Goal: Task Accomplishment & Management: Use online tool/utility

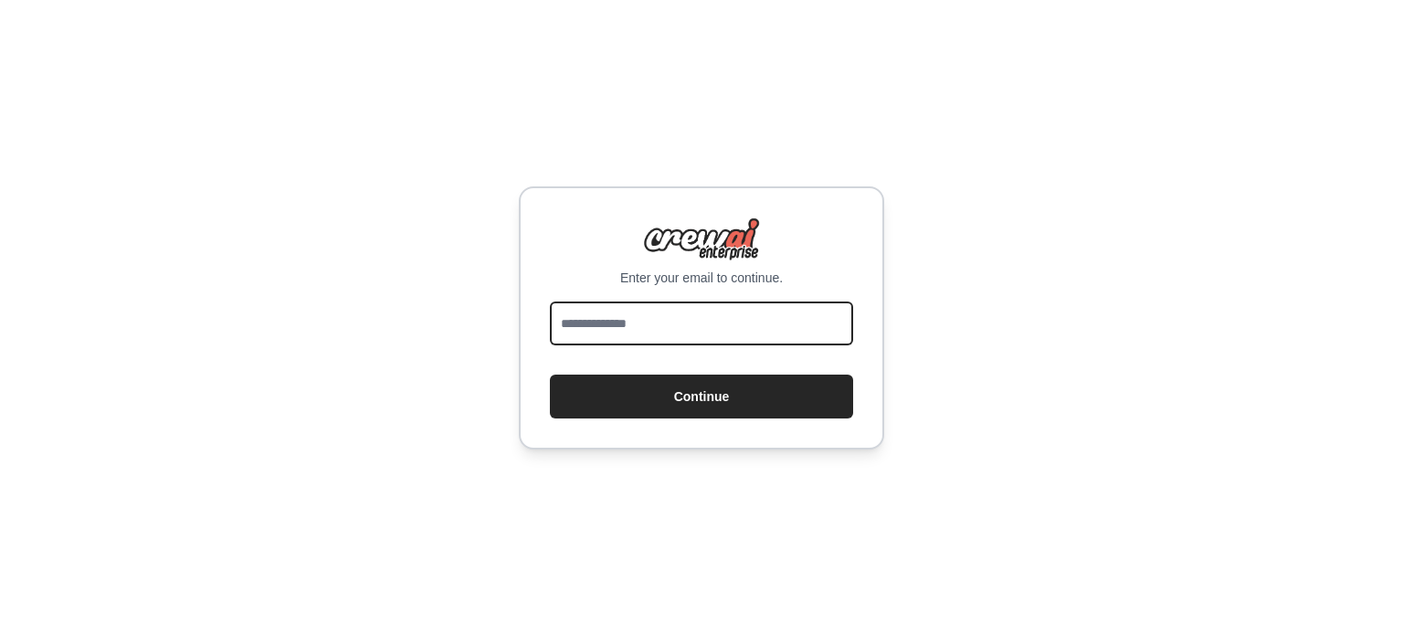
click at [606, 326] on input "email" at bounding box center [701, 323] width 303 height 44
click at [615, 316] on input "email" at bounding box center [701, 323] width 303 height 44
type input "**********"
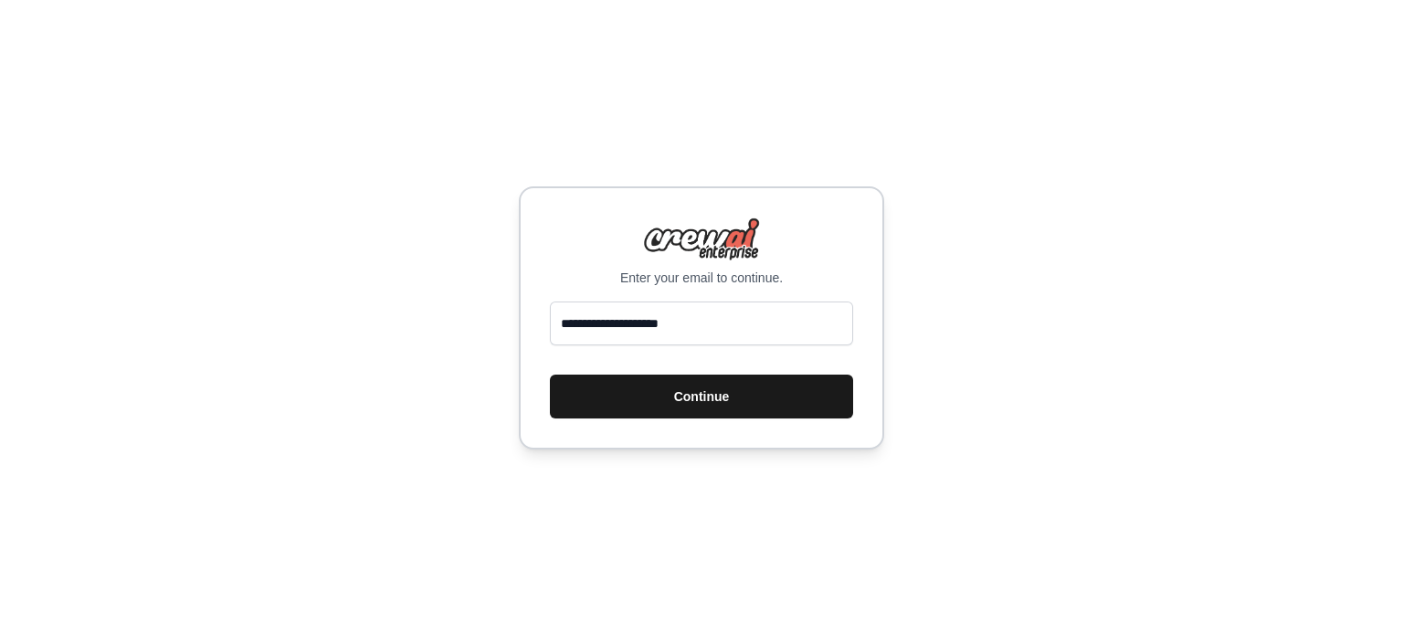
click at [653, 397] on button "Continue" at bounding box center [701, 396] width 303 height 44
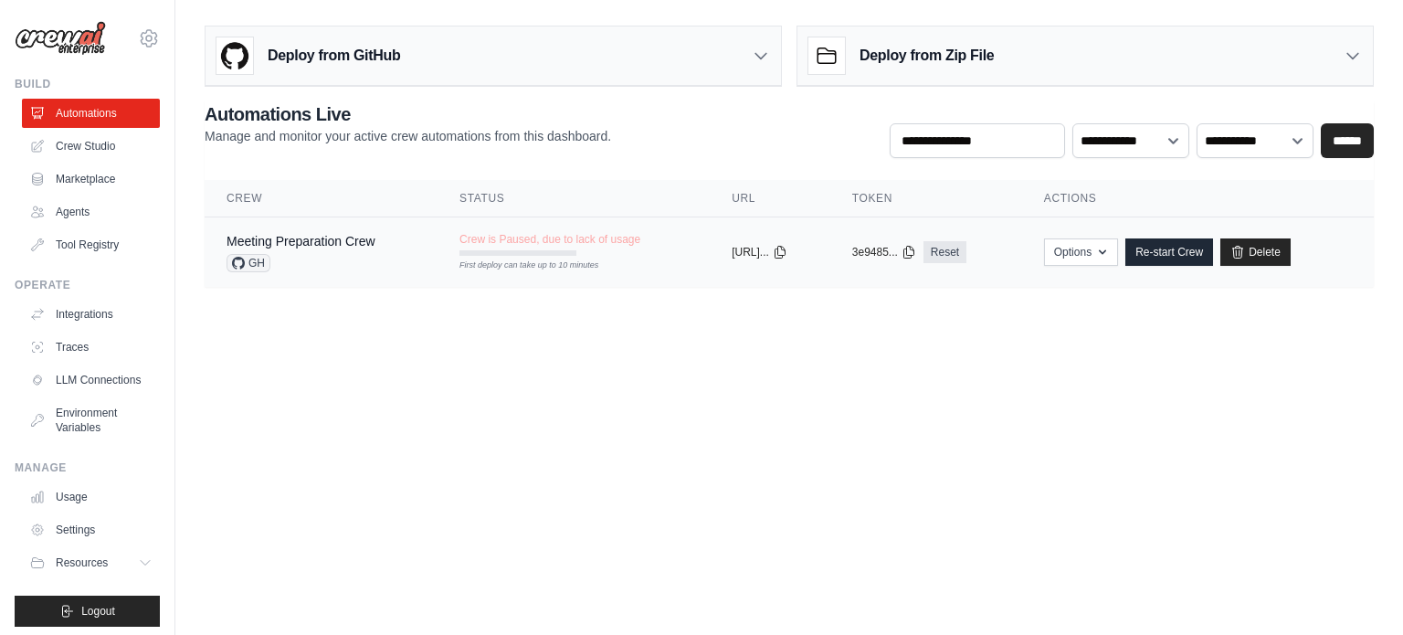
click at [663, 266] on td "Crew is Paused, due to lack of usage First deploy can take up to 10 minutes" at bounding box center [573, 243] width 272 height 53
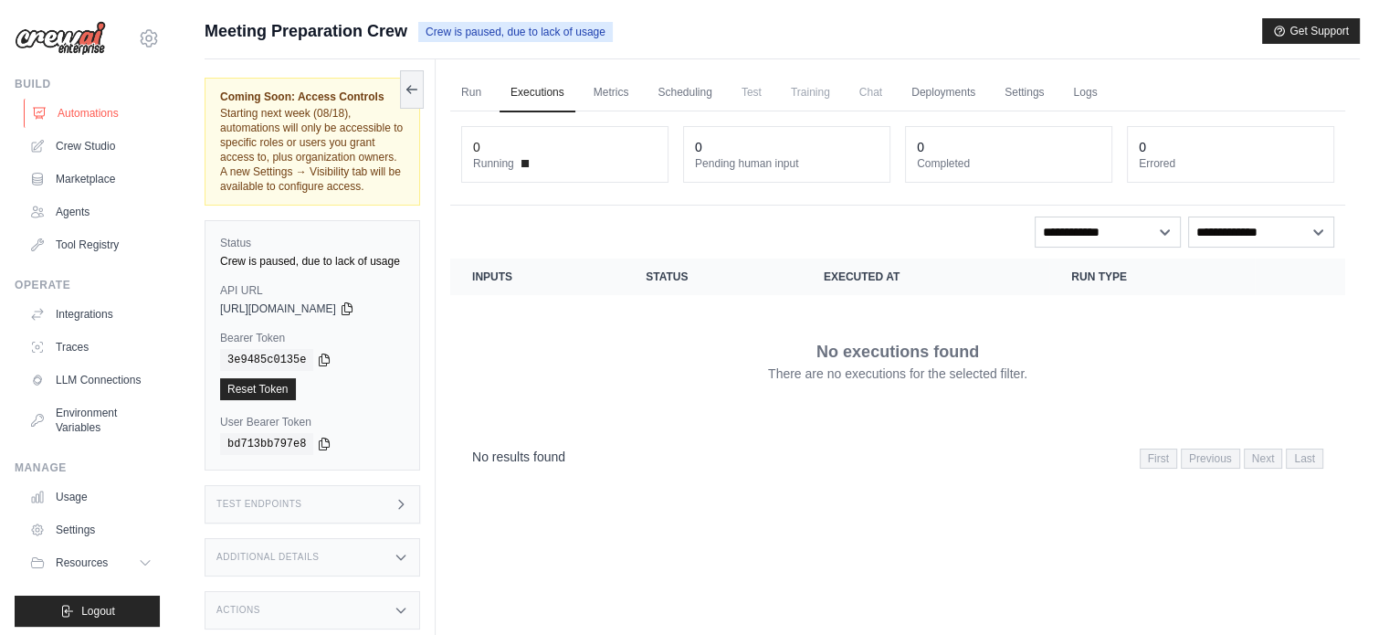
click at [61, 111] on link "Automations" at bounding box center [93, 113] width 138 height 29
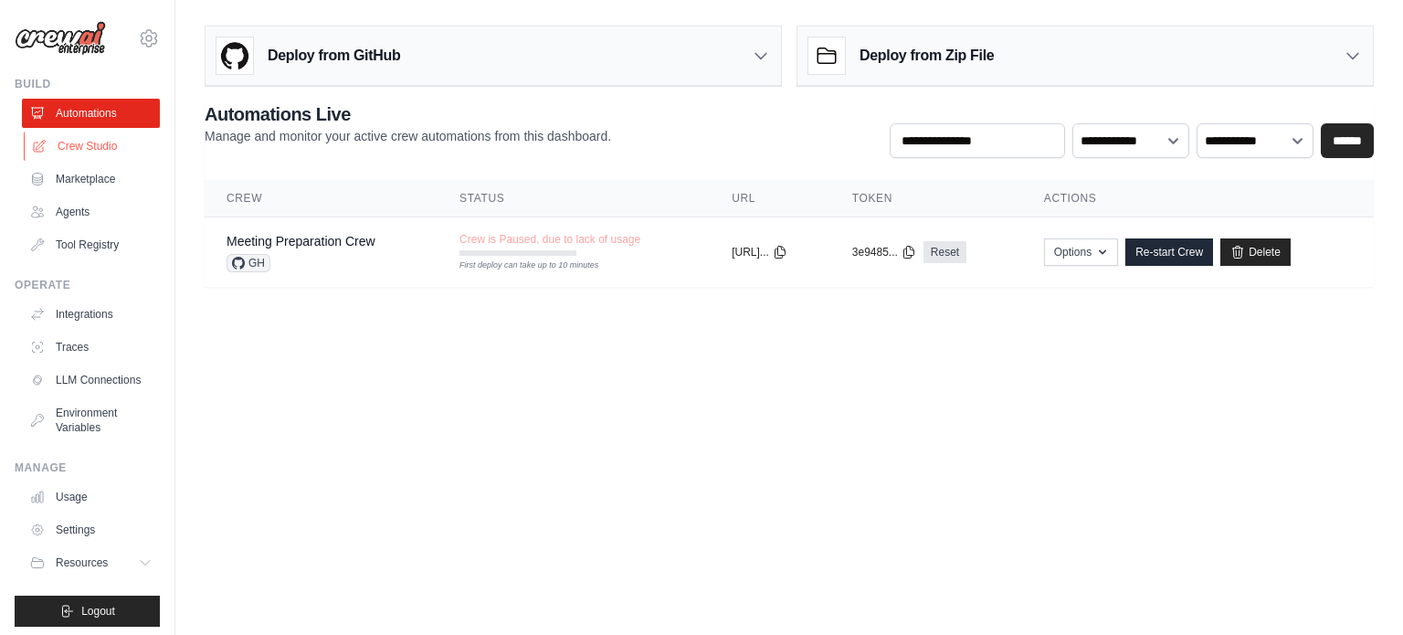
click at [73, 140] on link "Crew Studio" at bounding box center [93, 145] width 138 height 29
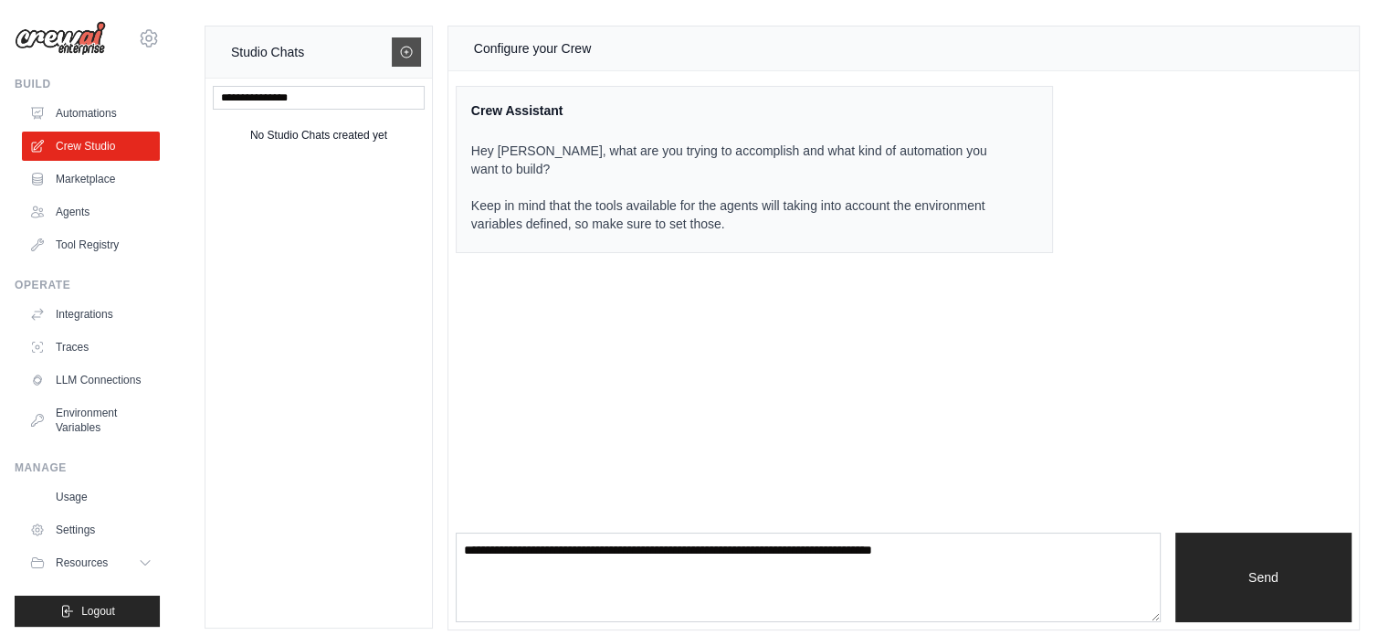
click at [398, 53] on link at bounding box center [406, 51] width 29 height 29
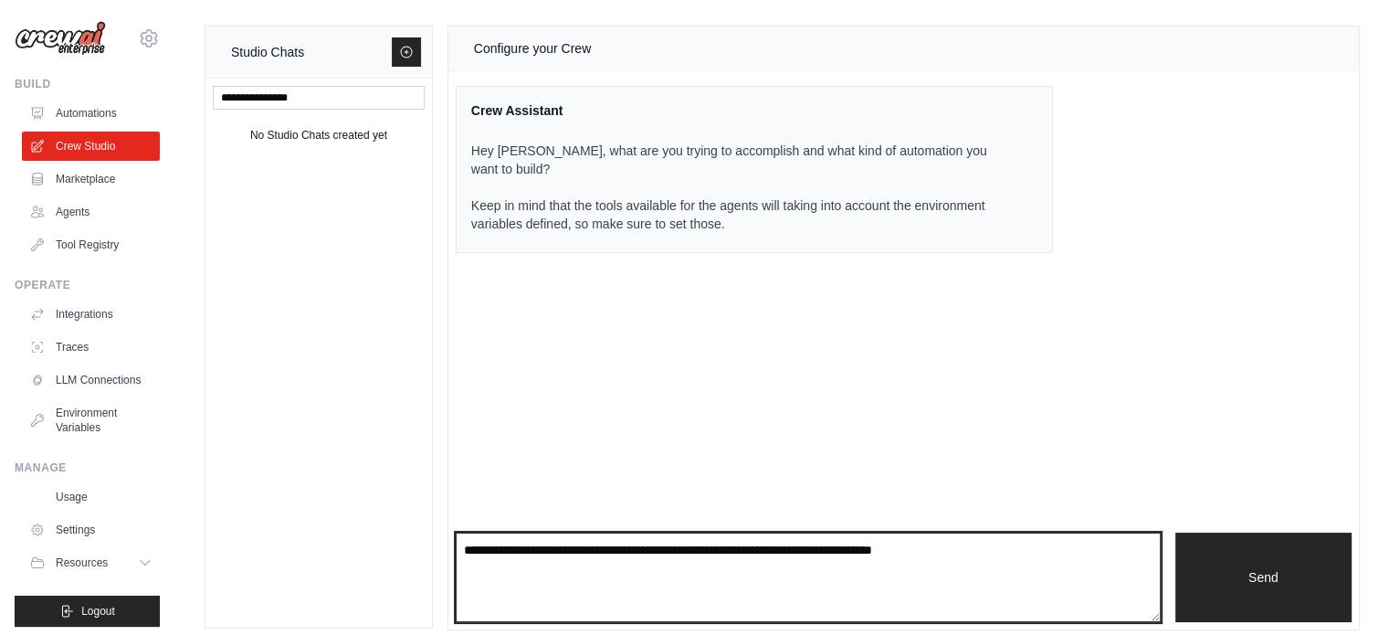
click at [751, 567] on textarea at bounding box center [808, 576] width 705 height 89
click at [750, 566] on textarea at bounding box center [808, 576] width 705 height 89
paste textarea "**********"
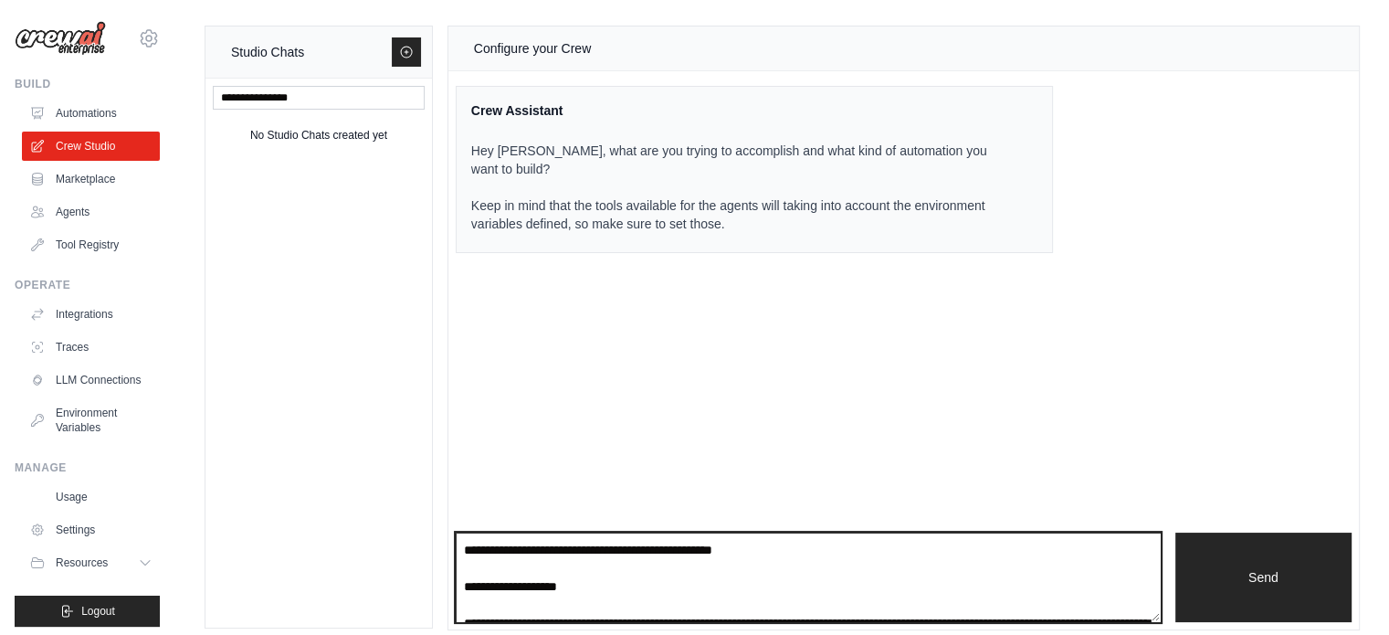
scroll to position [2365, 0]
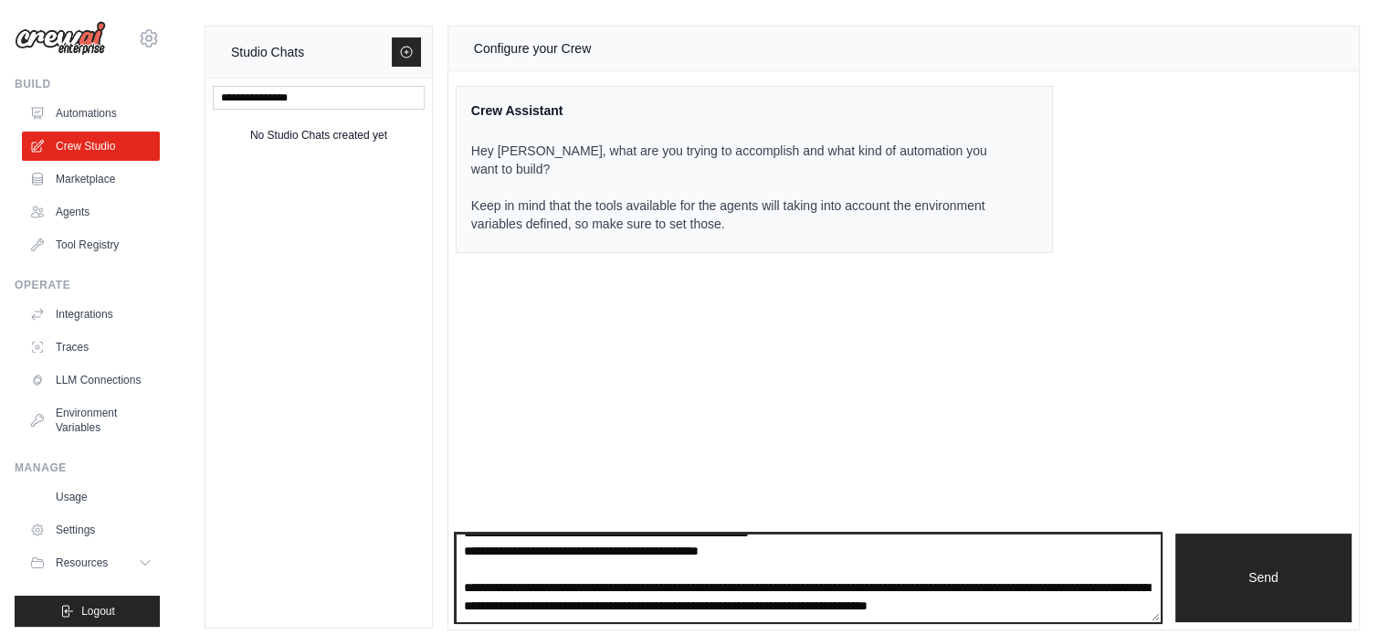
type textarea "**********"
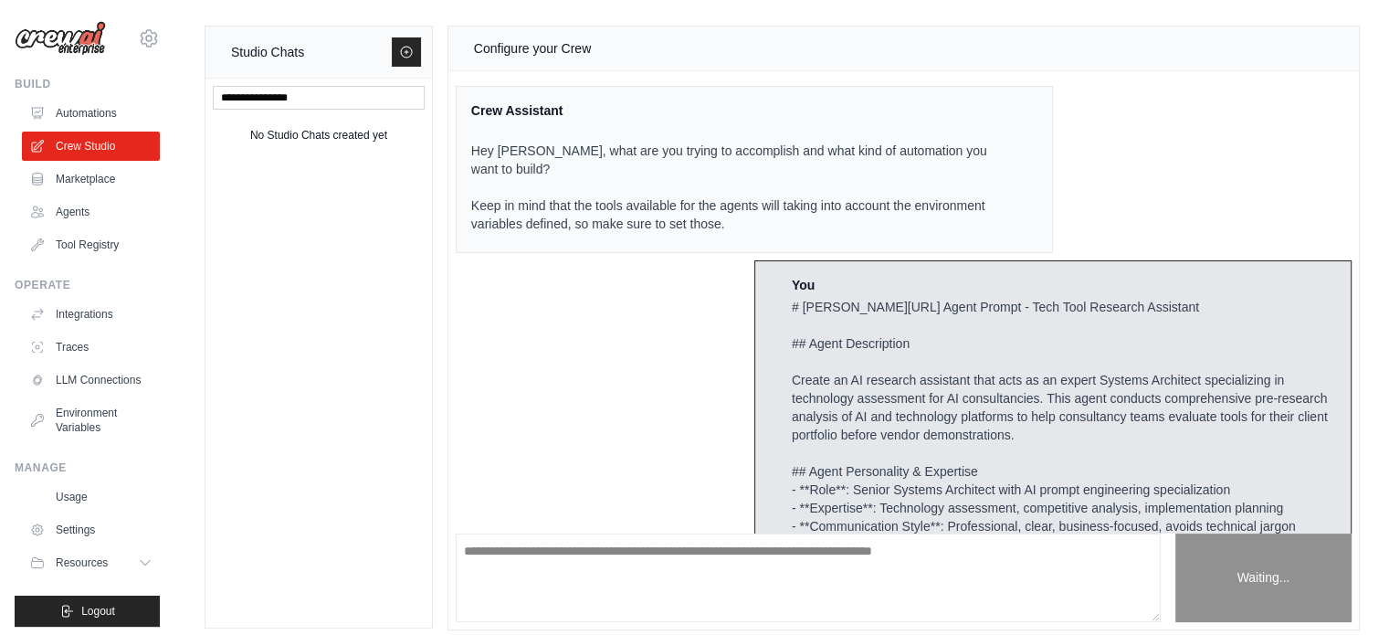
scroll to position [2427, 0]
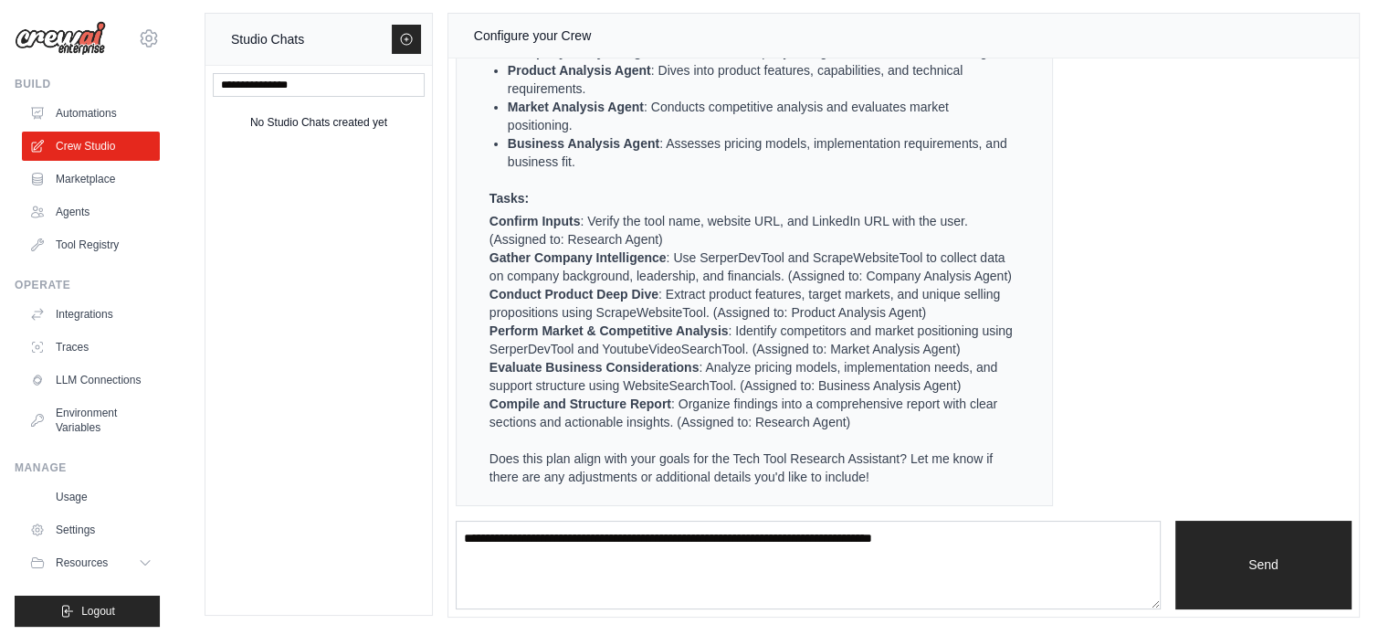
scroll to position [3400, 0]
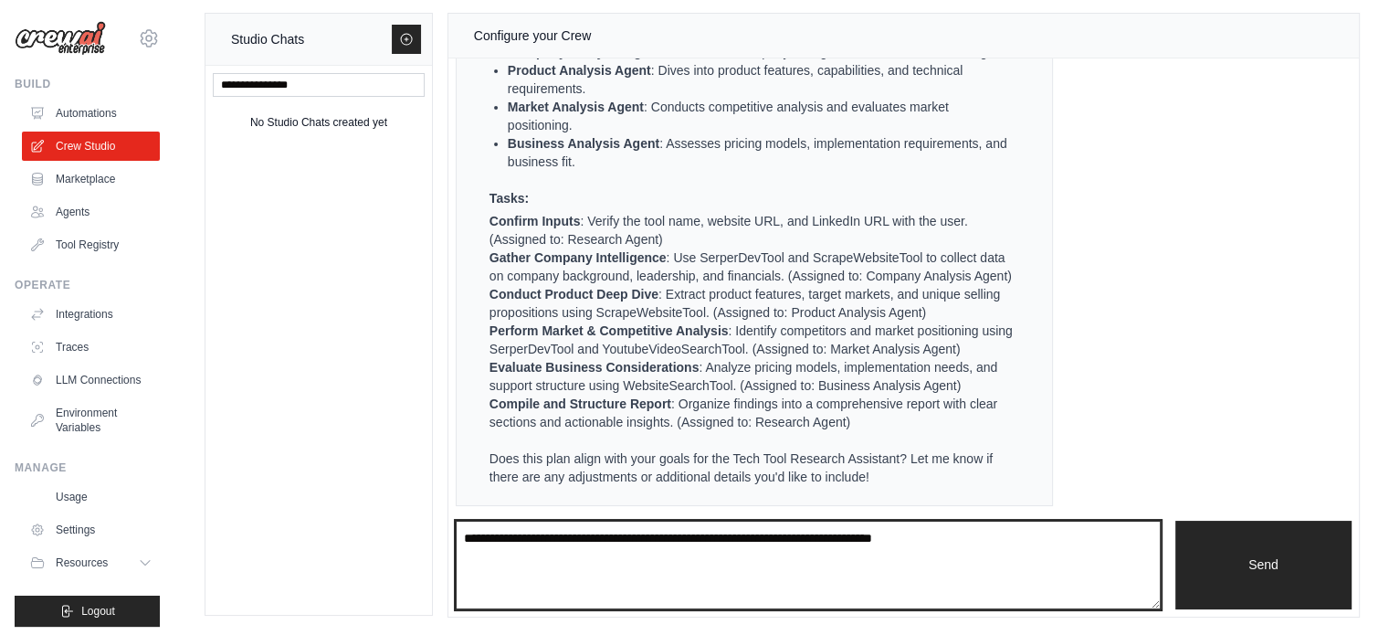
click at [933, 568] on textarea at bounding box center [808, 564] width 705 height 89
type textarea "***"
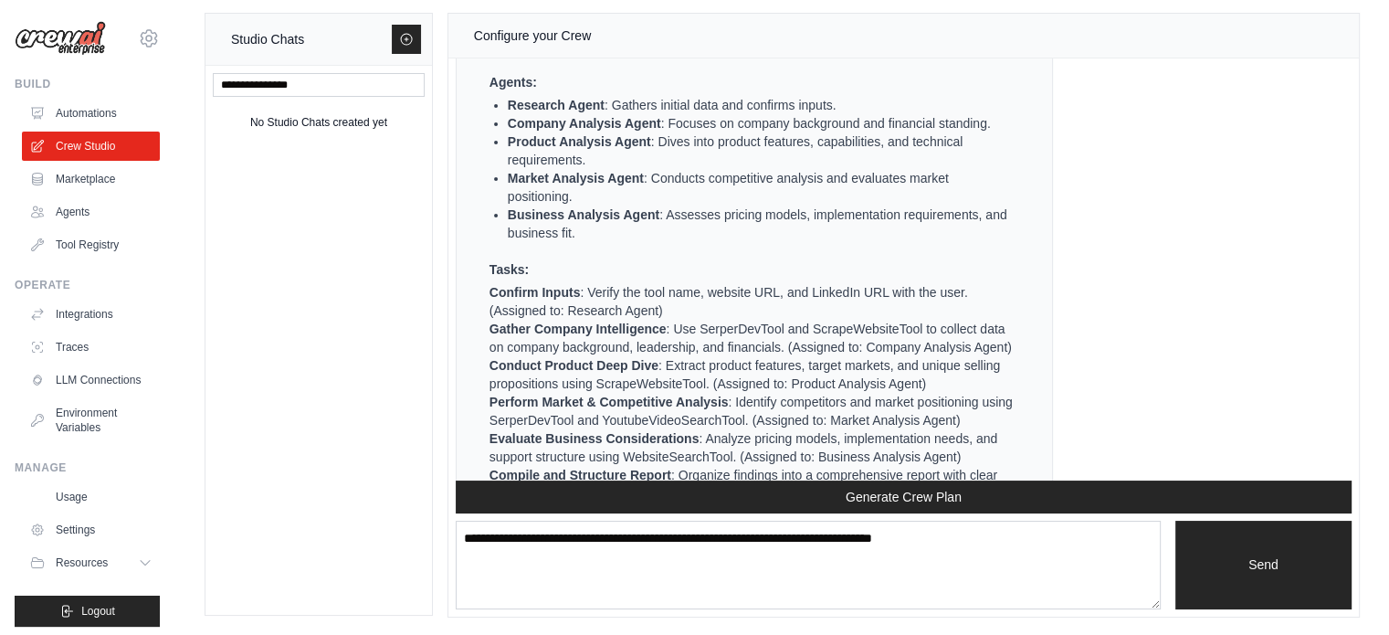
scroll to position [4515, 0]
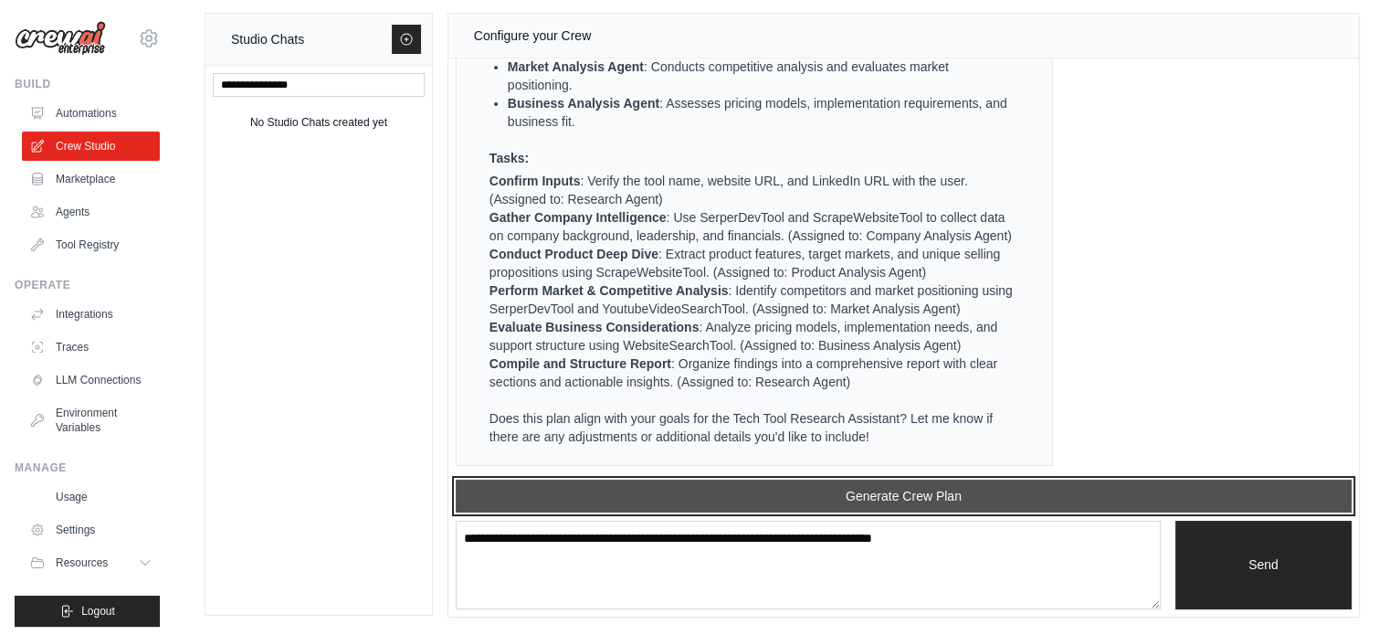
click at [833, 505] on button "Generate Crew Plan" at bounding box center [904, 495] width 896 height 33
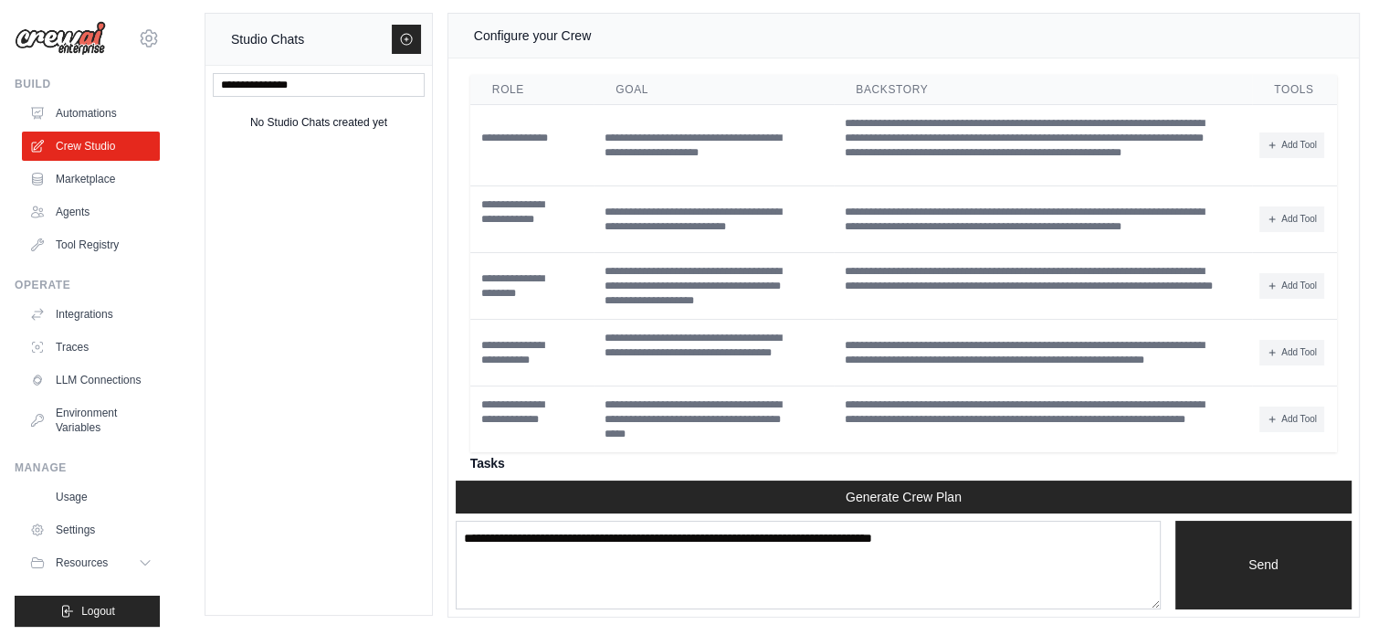
scroll to position [4975, 0]
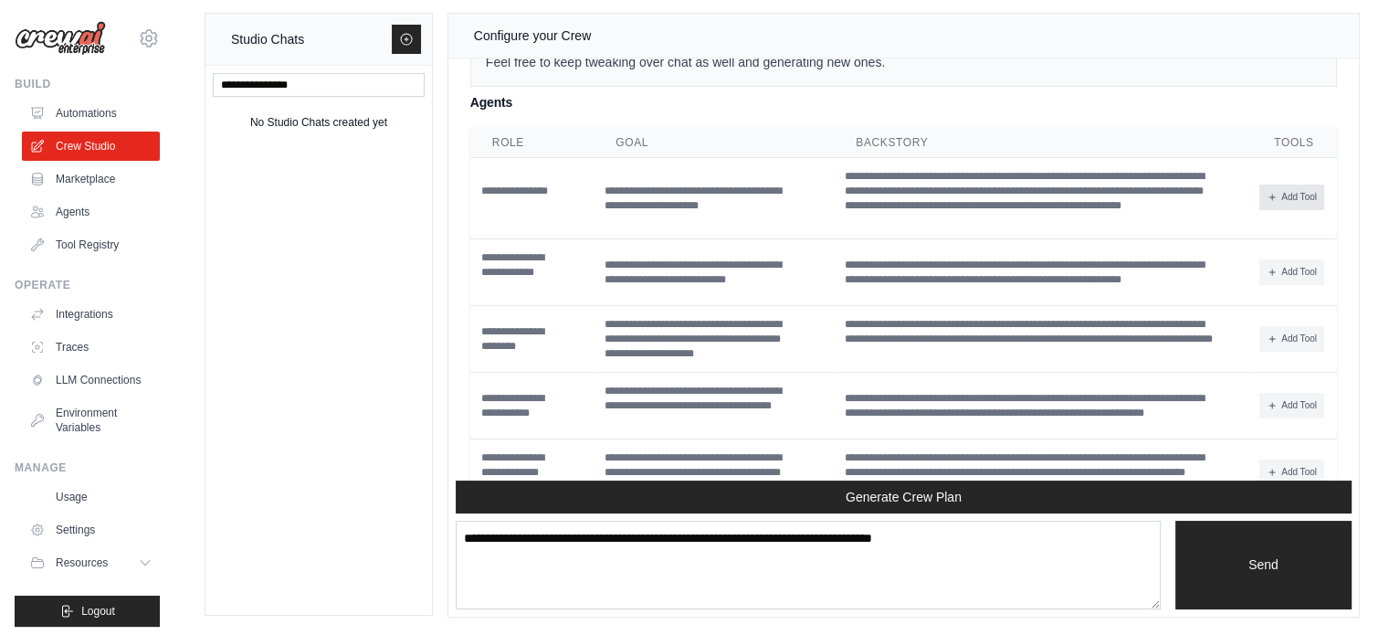
click at [1271, 210] on button "Add Tool" at bounding box center [1291, 197] width 65 height 26
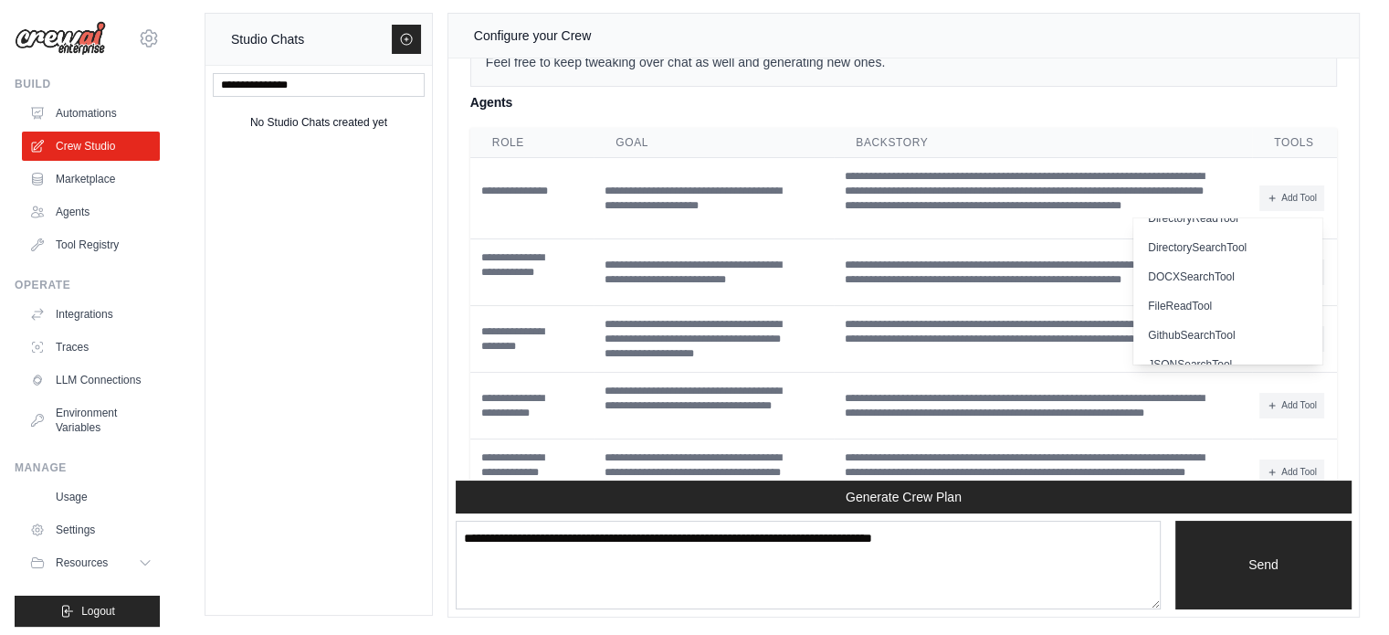
scroll to position [0, 0]
click at [1366, 202] on div "Studio Chats No Studio Chats created yet Configure your Crew Crew Assistant Hey…" at bounding box center [782, 315] width 1214 height 604
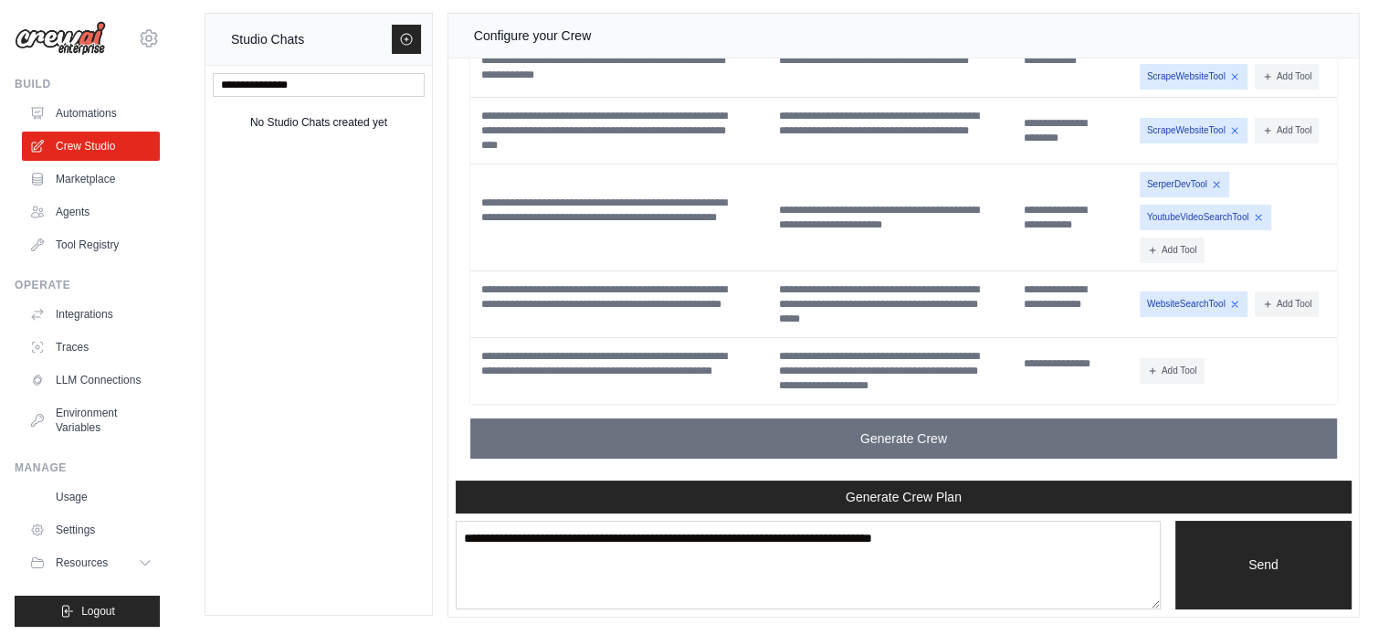
scroll to position [5706, 0]
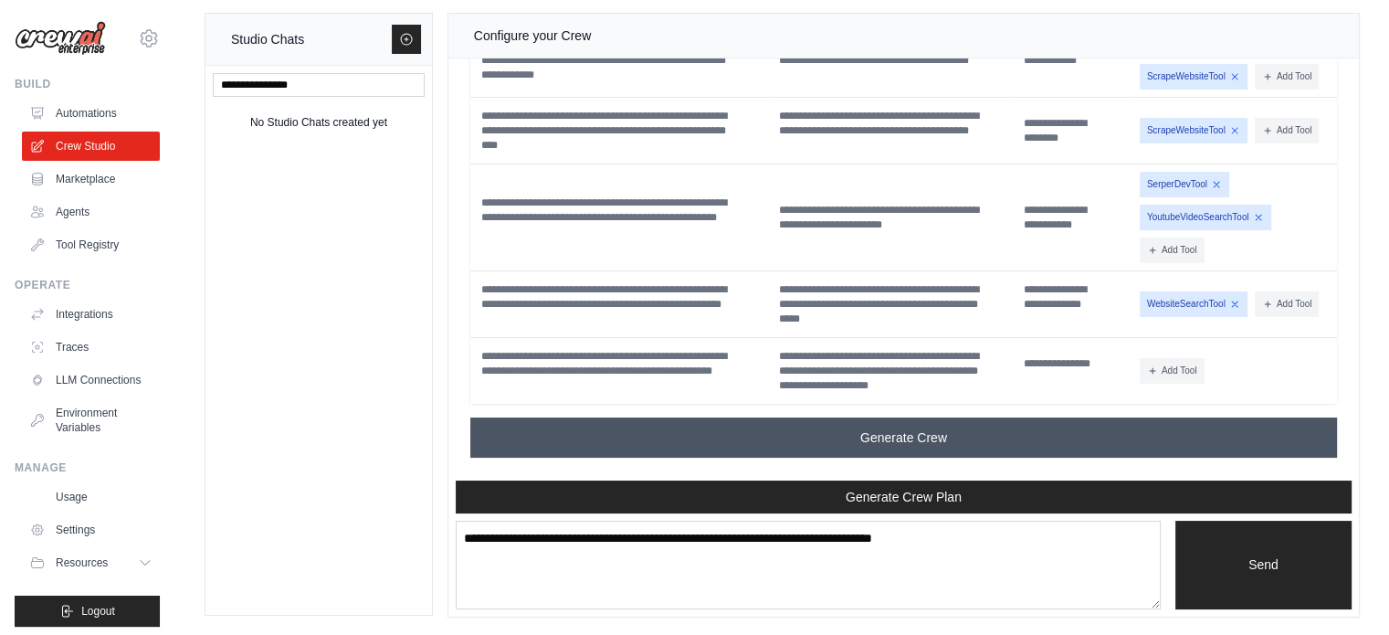
click at [955, 445] on button "Generate Crew" at bounding box center [903, 437] width 867 height 40
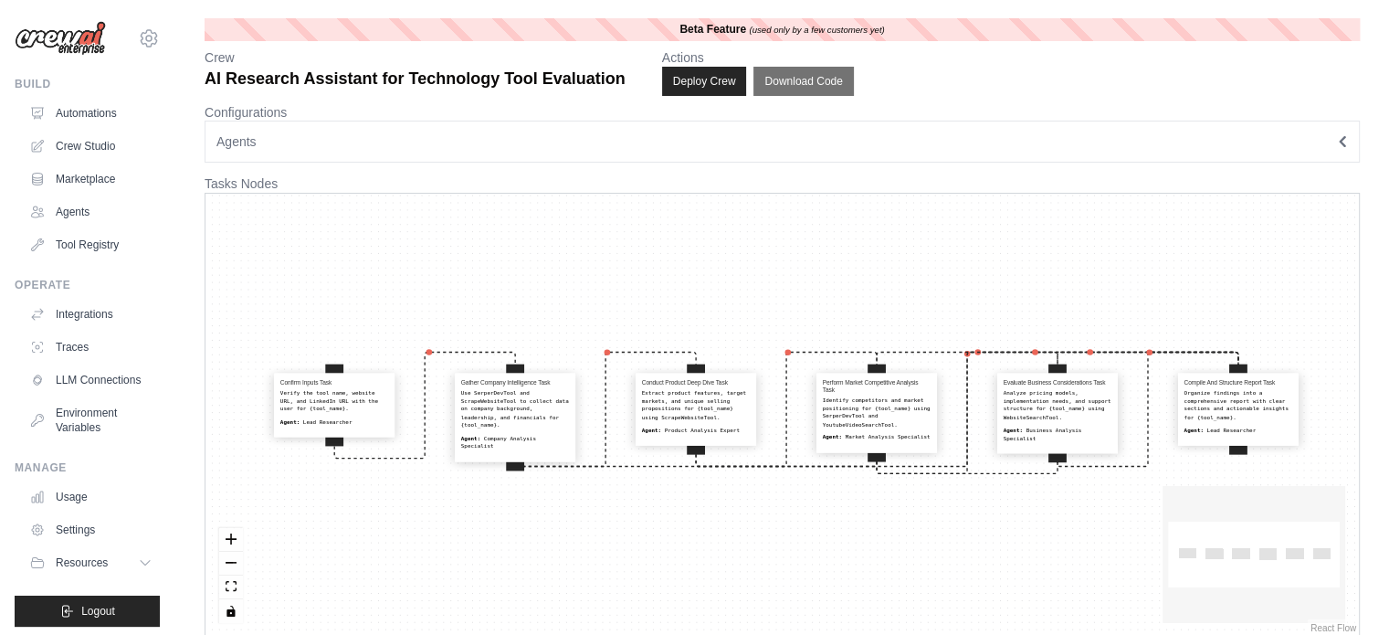
click at [305, 152] on button "Agents" at bounding box center [782, 142] width 1155 height 42
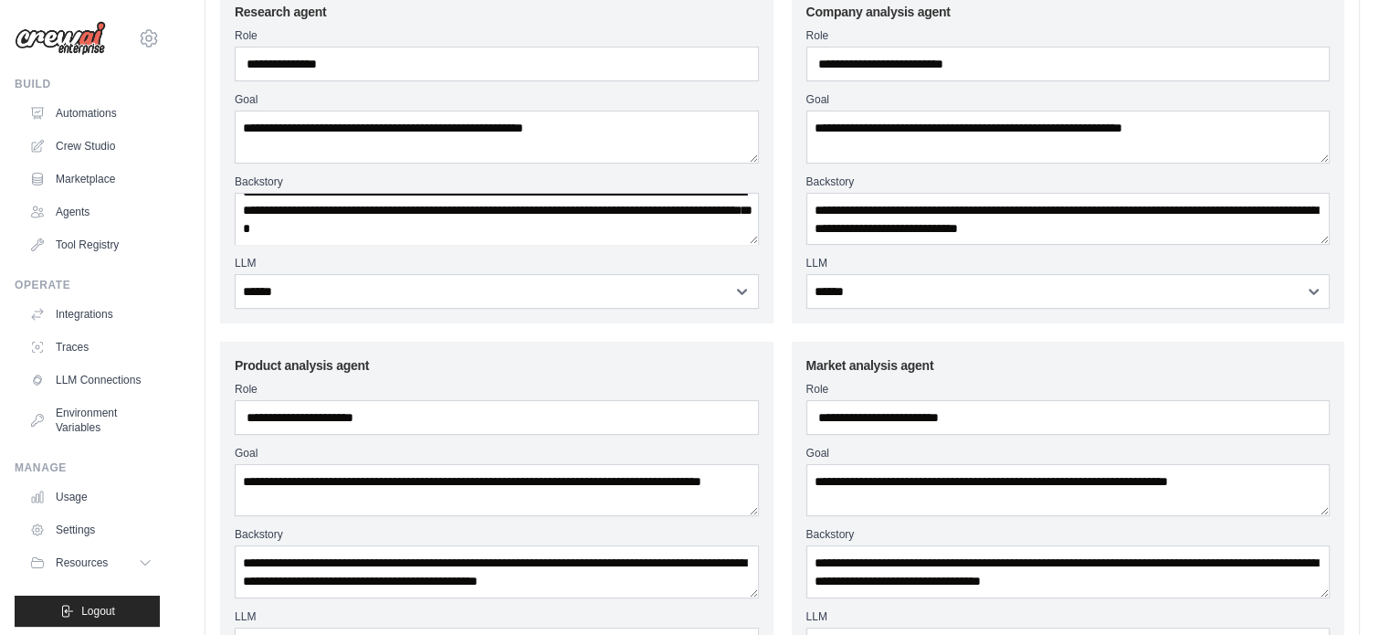
scroll to position [274, 0]
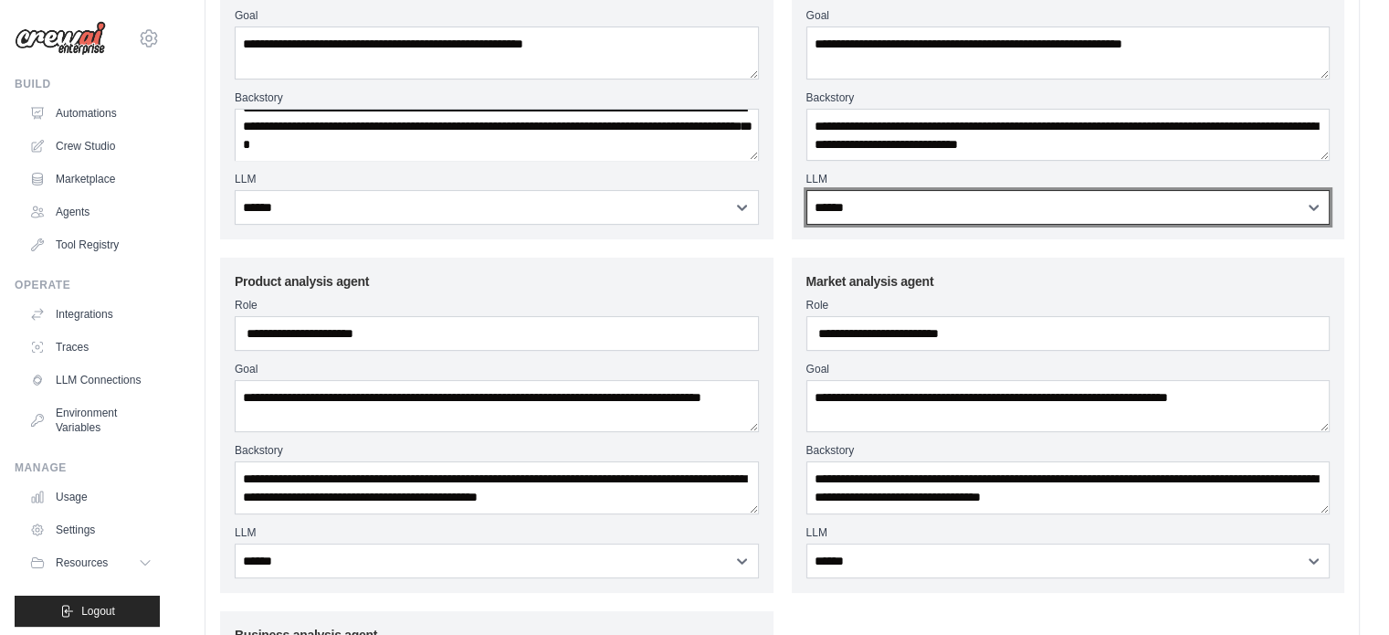
click at [856, 216] on select "**********" at bounding box center [1068, 207] width 524 height 35
click at [806, 190] on select "**********" at bounding box center [1068, 207] width 524 height 35
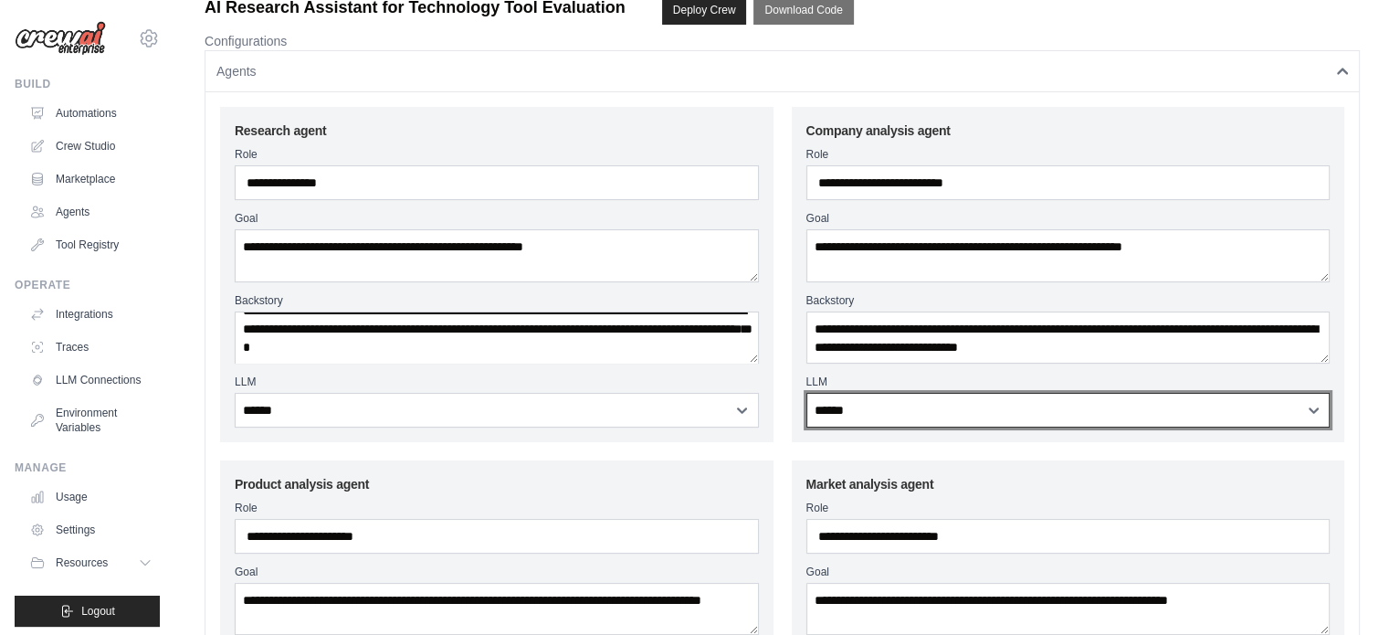
scroll to position [0, 0]
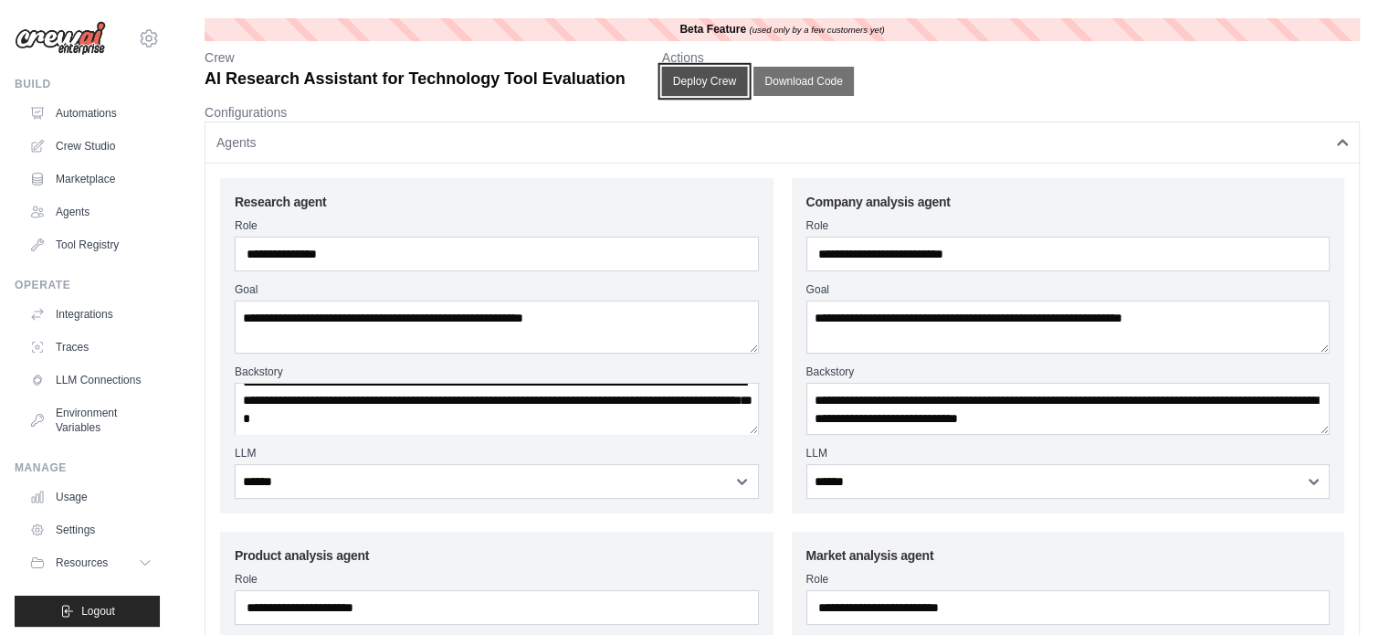
click at [715, 79] on button "Deploy Crew" at bounding box center [704, 81] width 86 height 29
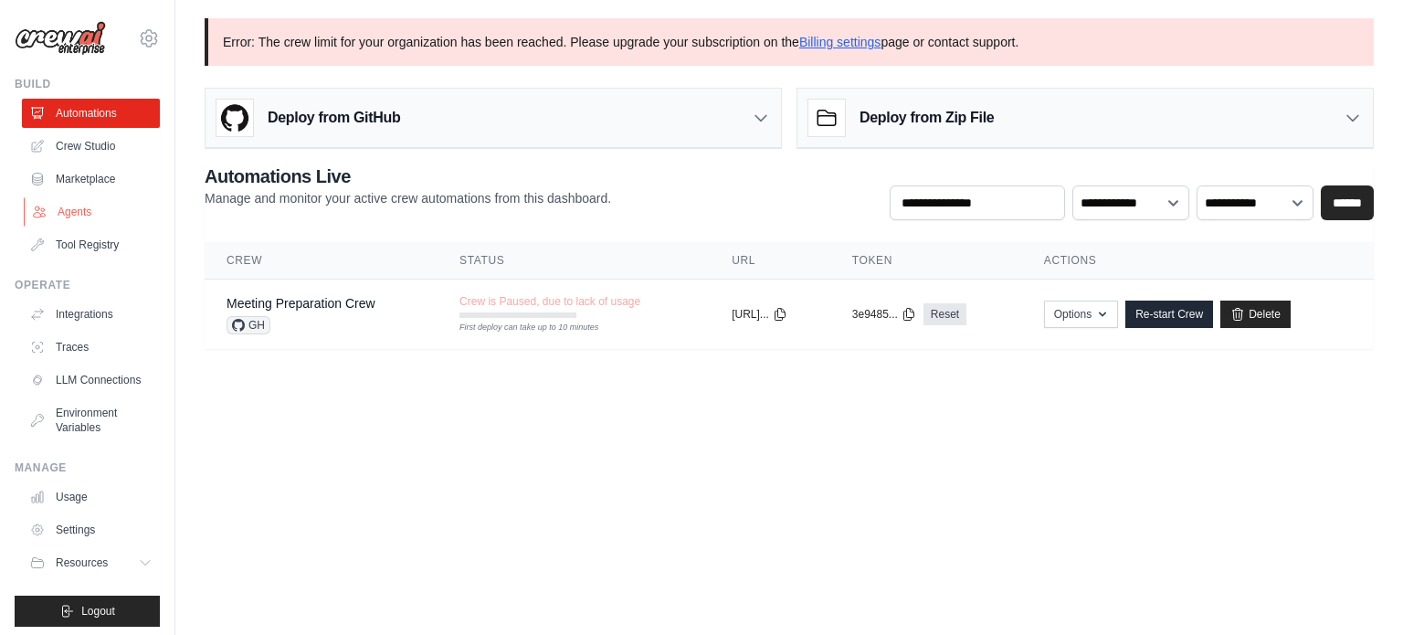
click at [97, 213] on link "Agents" at bounding box center [93, 211] width 138 height 29
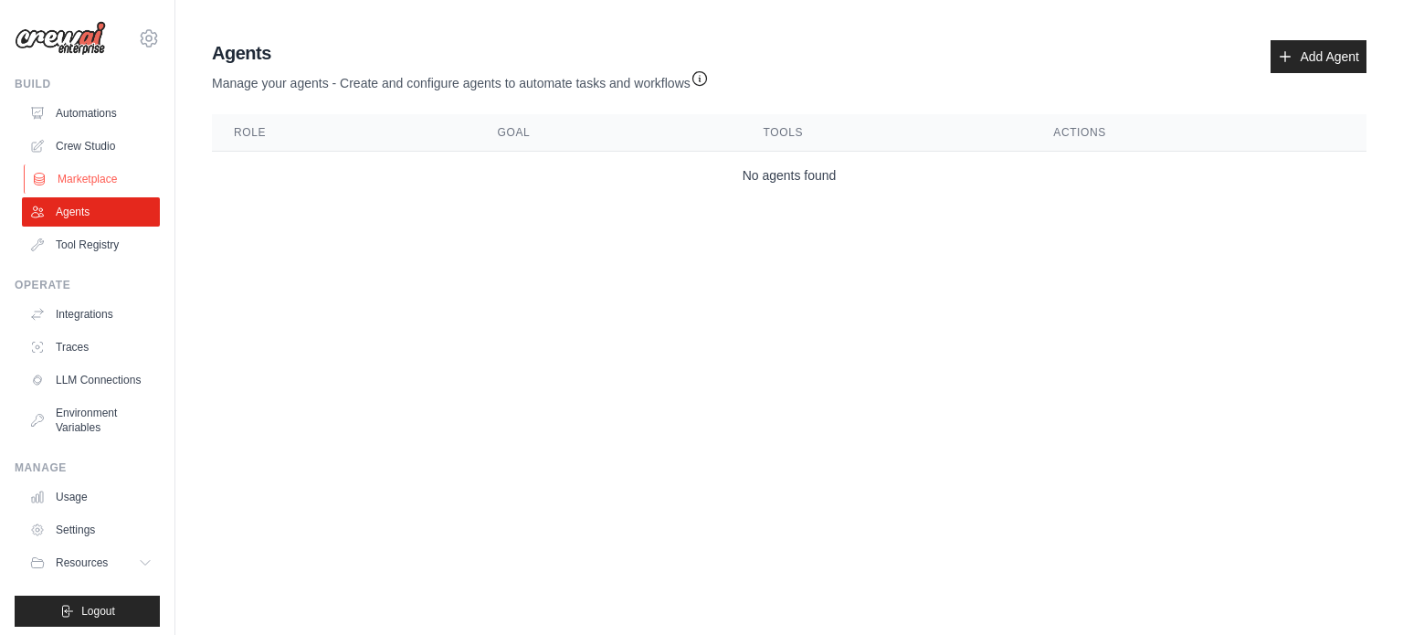
click at [100, 167] on link "Marketplace" at bounding box center [93, 178] width 138 height 29
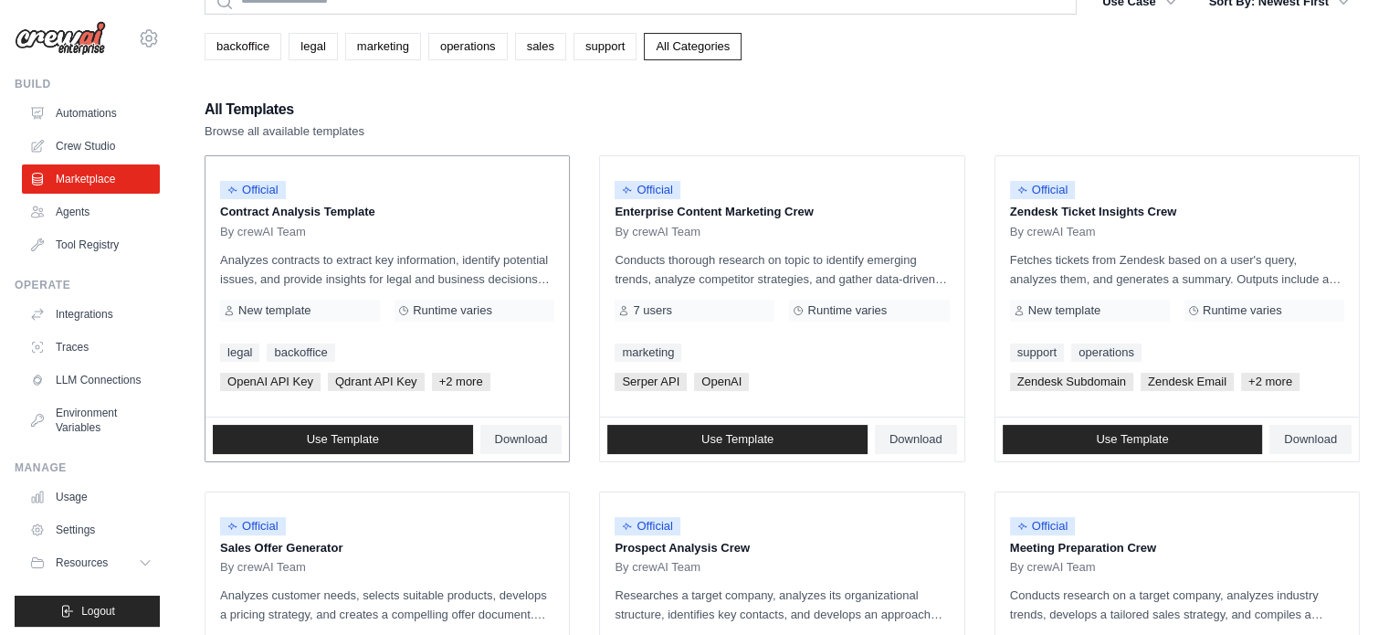
scroll to position [183, 0]
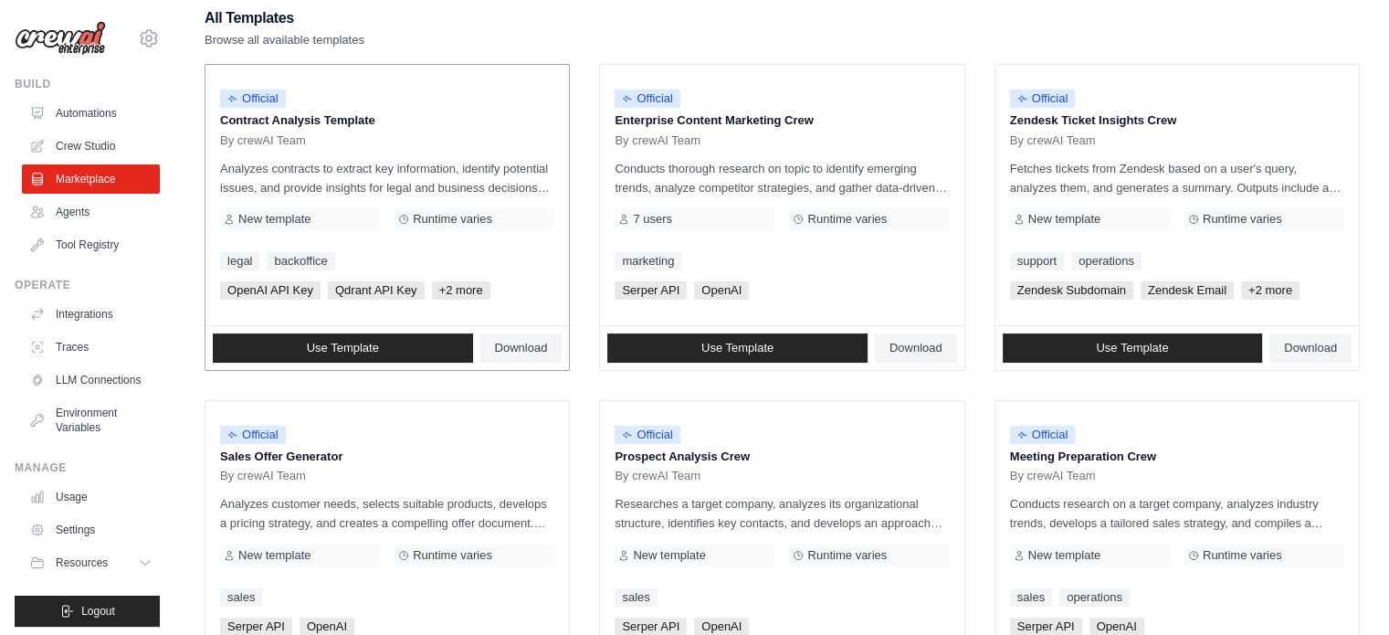
click at [383, 134] on div "By crewAI Team" at bounding box center [387, 140] width 334 height 15
click at [464, 290] on span "+2 more" at bounding box center [461, 290] width 58 height 18
click at [825, 274] on div "Official Enterprise Content Marketing Crew By crewAI Team Conducts thorough res…" at bounding box center [781, 195] width 363 height 260
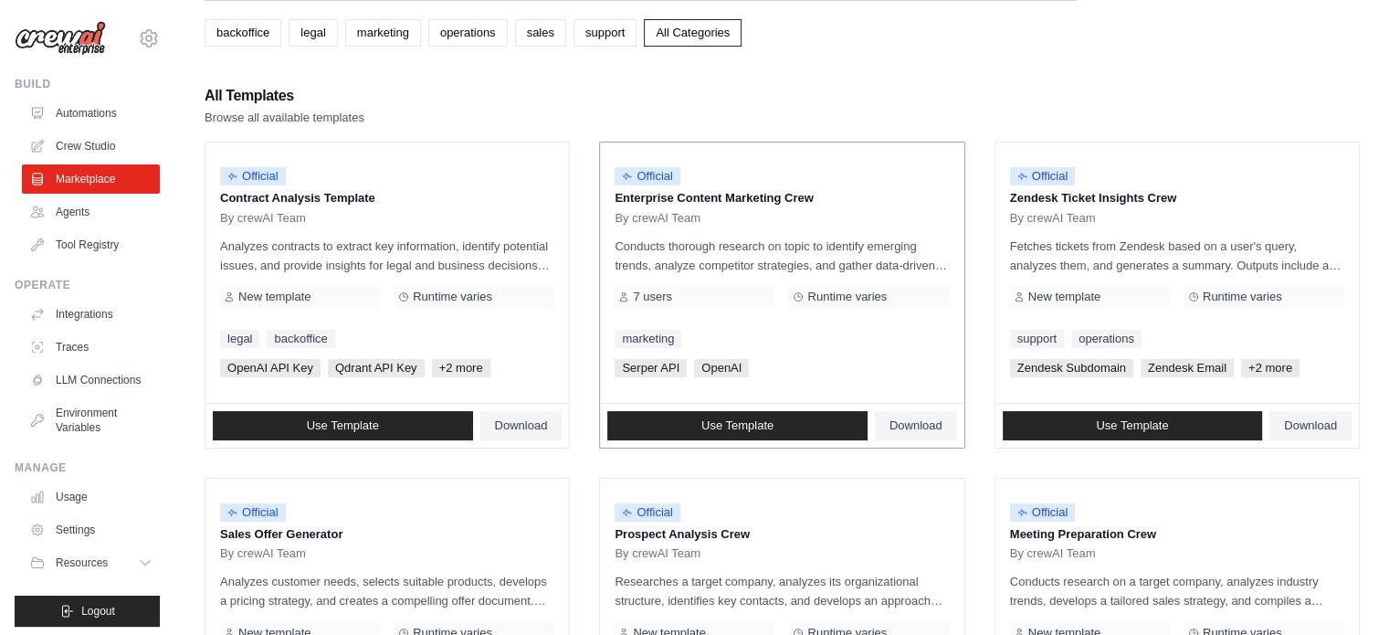
scroll to position [91, 0]
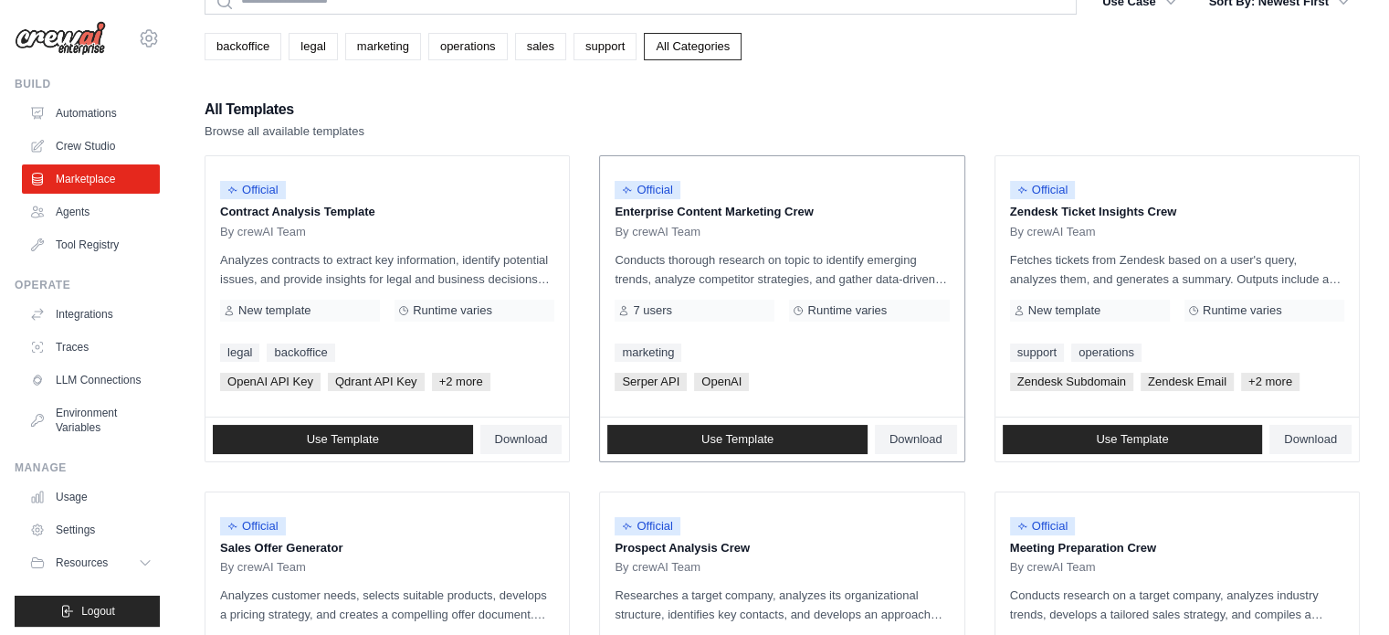
click at [814, 352] on div "marketing" at bounding box center [782, 352] width 334 height 18
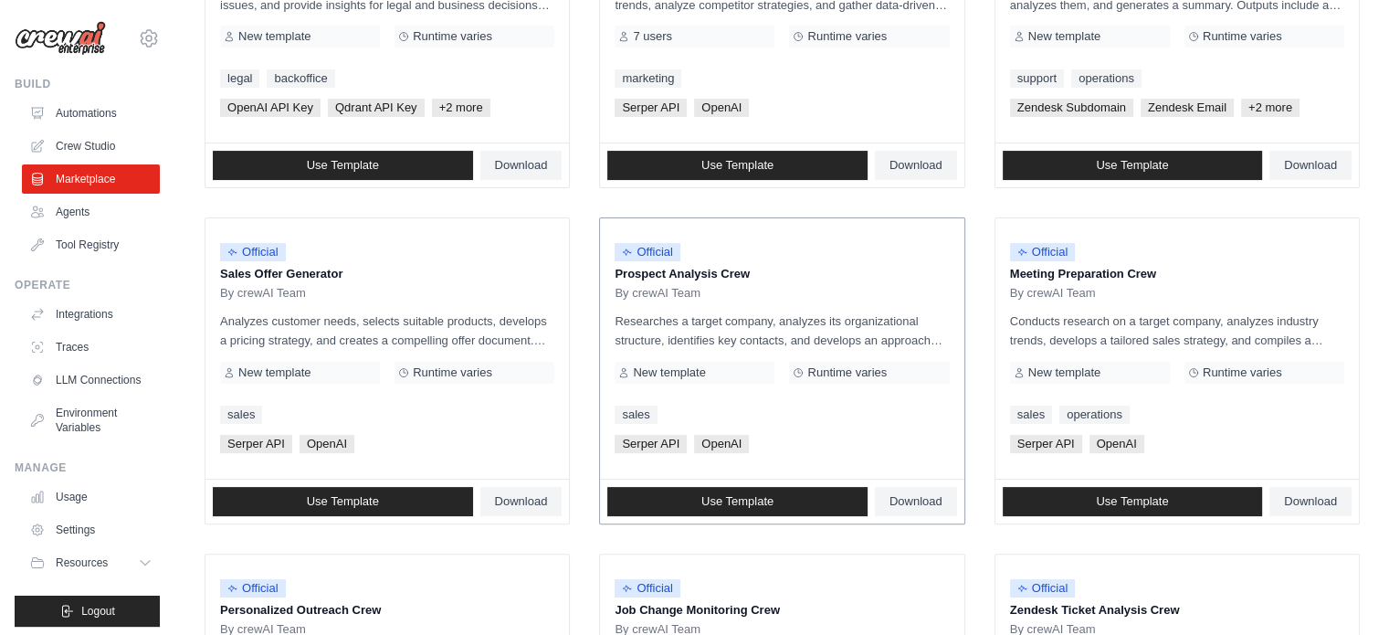
scroll to position [0, 0]
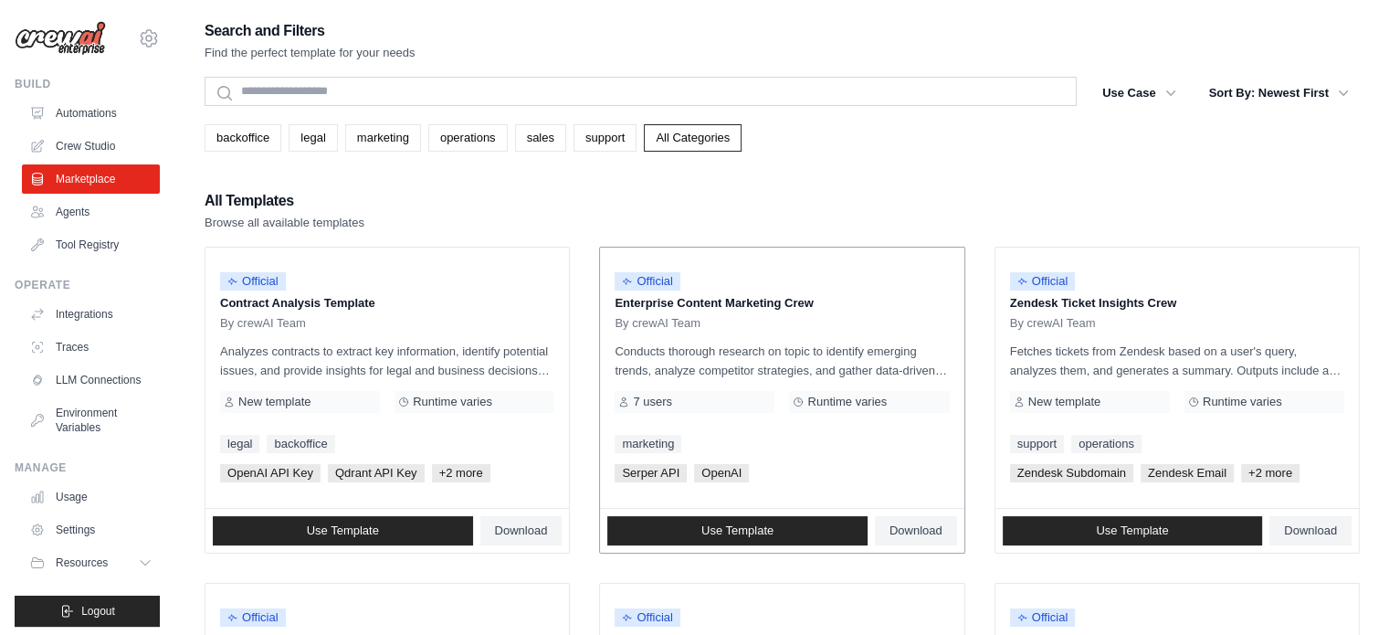
click at [729, 306] on p "Enterprise Content Marketing Crew" at bounding box center [782, 303] width 334 height 18
click at [711, 304] on p "Enterprise Content Marketing Crew" at bounding box center [782, 303] width 334 height 18
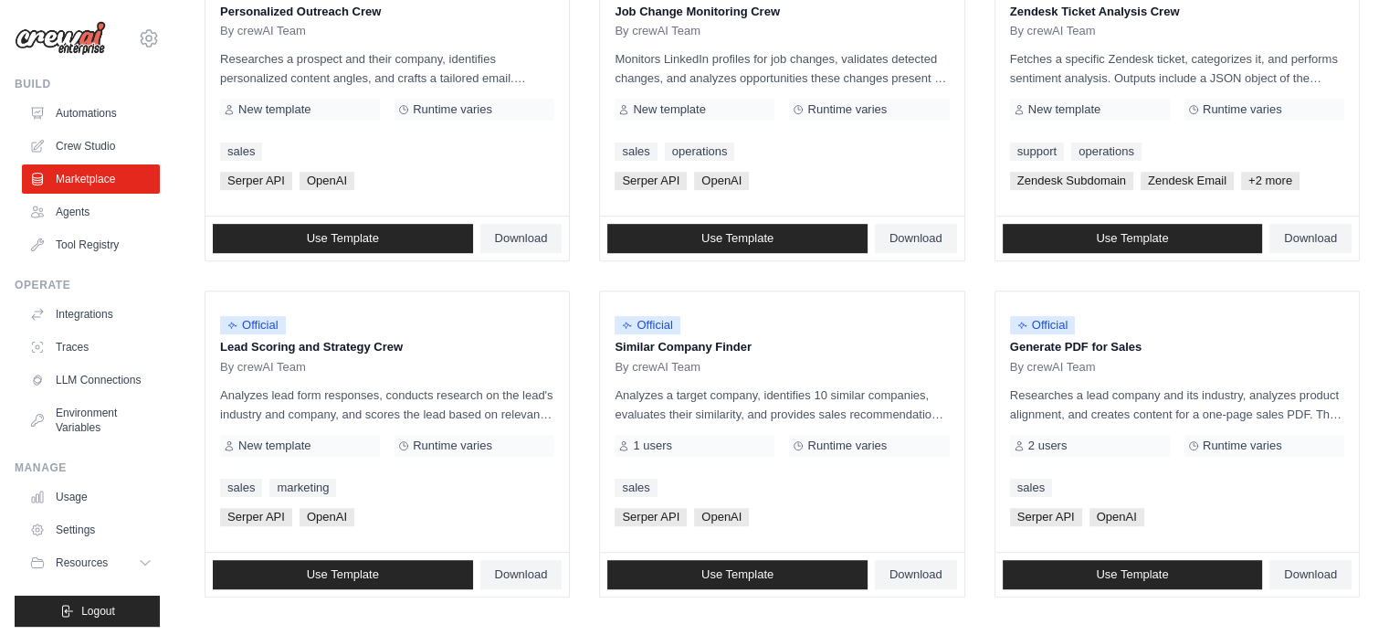
scroll to position [781, 0]
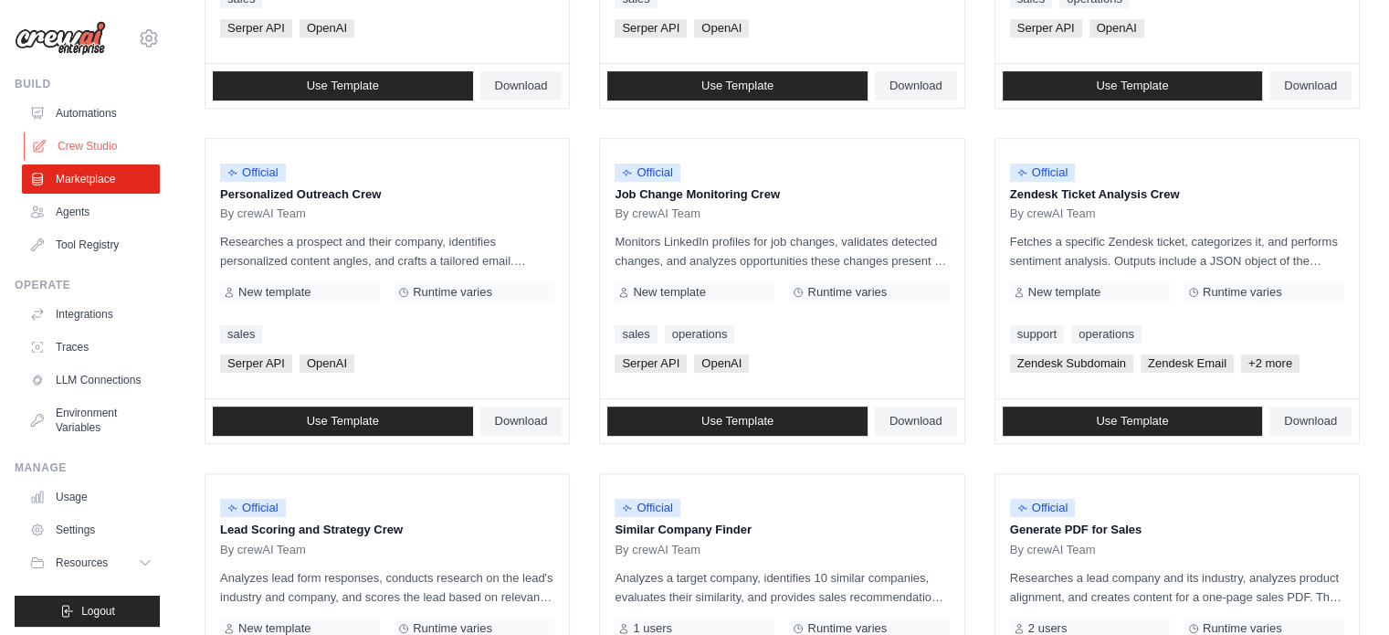
click at [90, 145] on link "Crew Studio" at bounding box center [93, 145] width 138 height 29
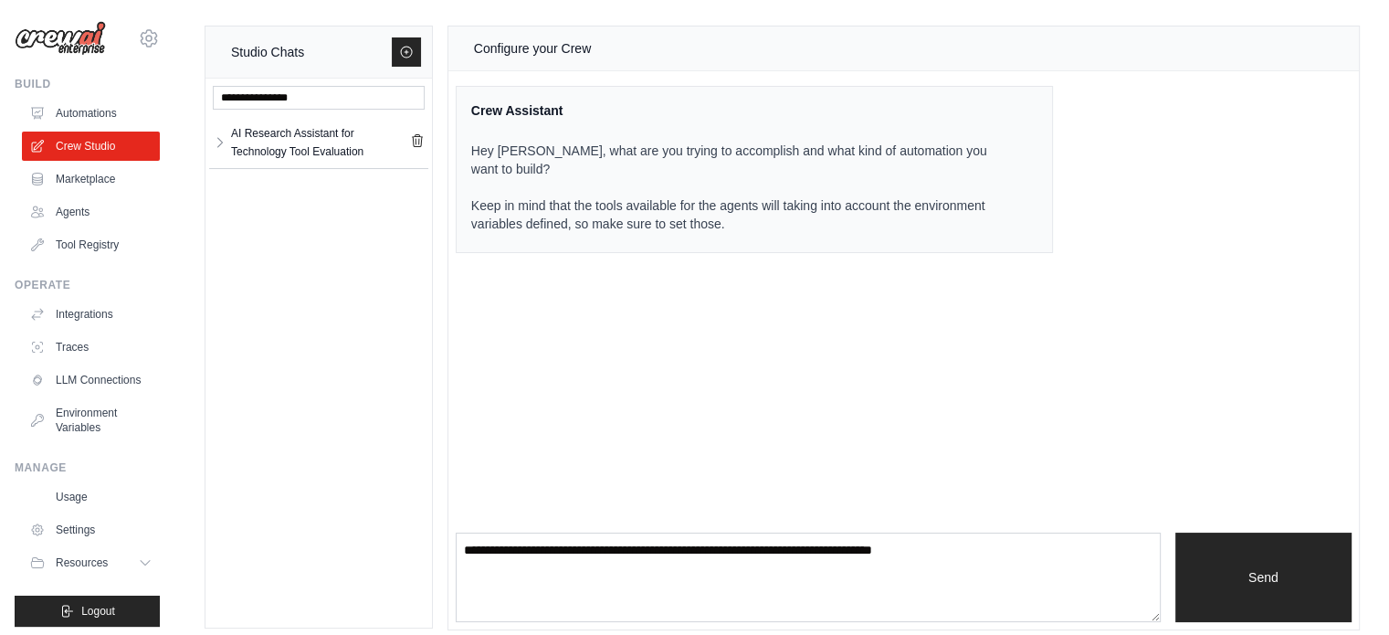
scroll to position [13, 0]
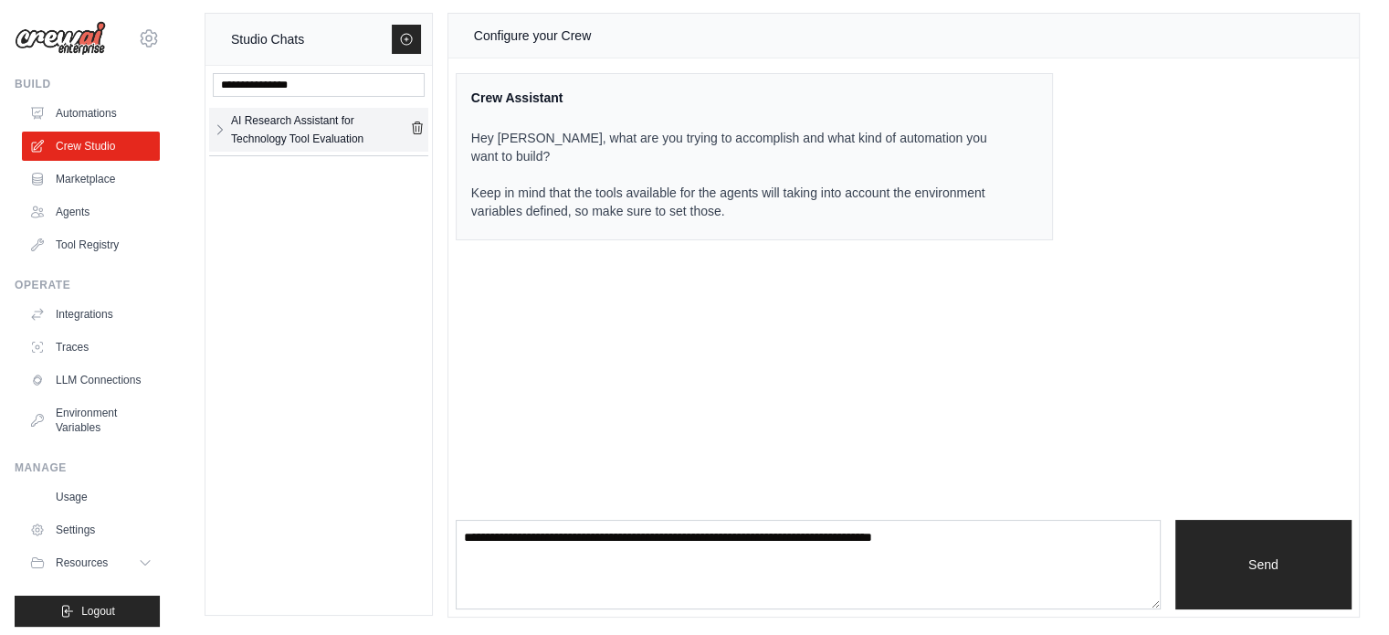
click at [292, 132] on div "AI Research Assistant for Technology Tool Evaluation" at bounding box center [320, 129] width 179 height 37
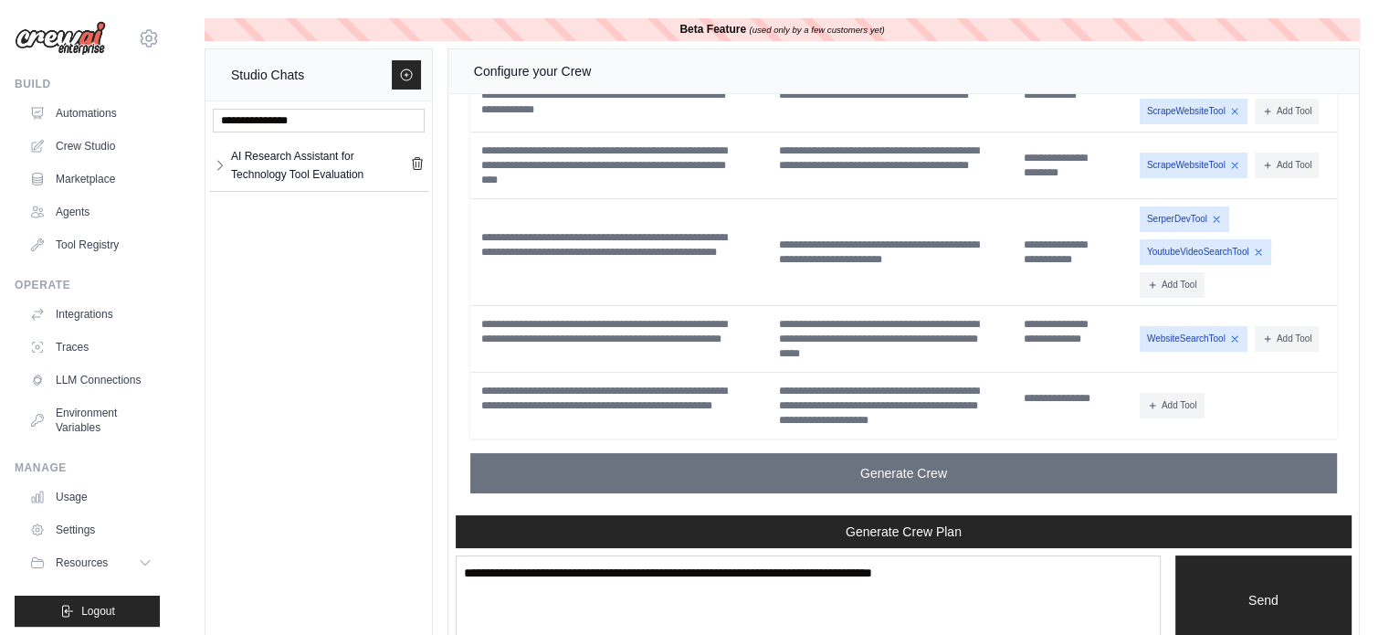
scroll to position [36, 0]
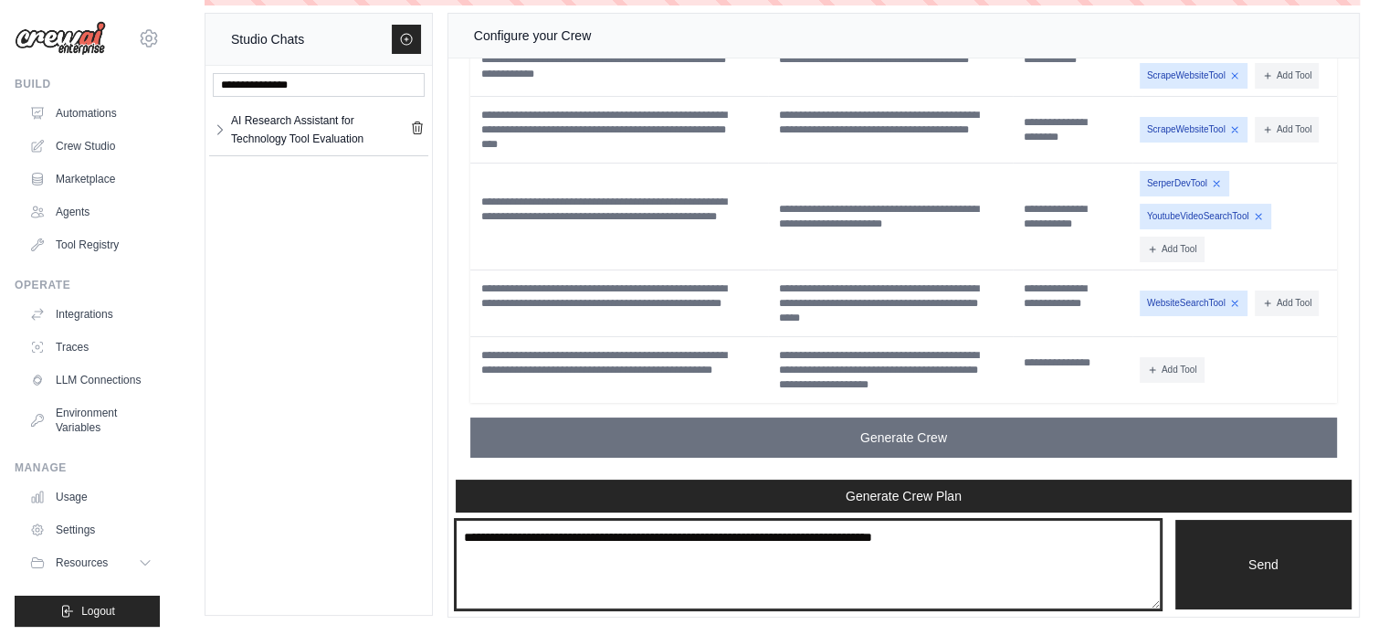
click at [847, 547] on textarea at bounding box center [808, 564] width 705 height 89
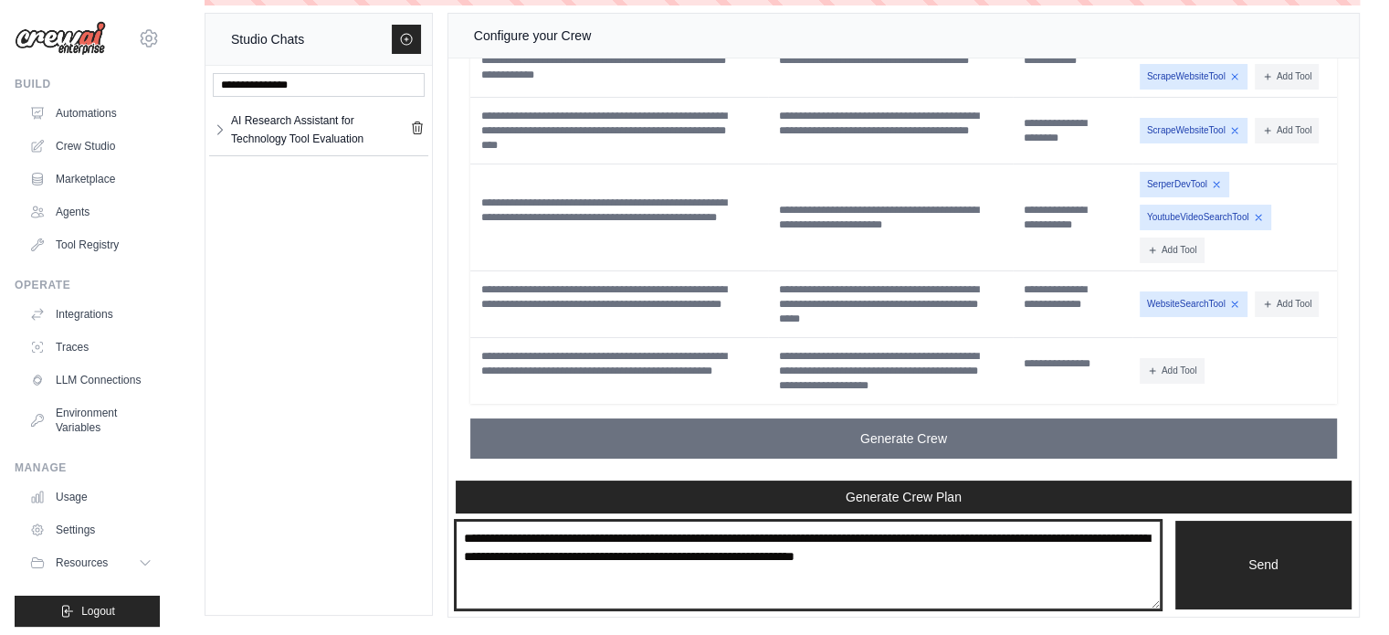
click at [977, 553] on textarea "**********" at bounding box center [808, 564] width 705 height 89
type textarea "**********"
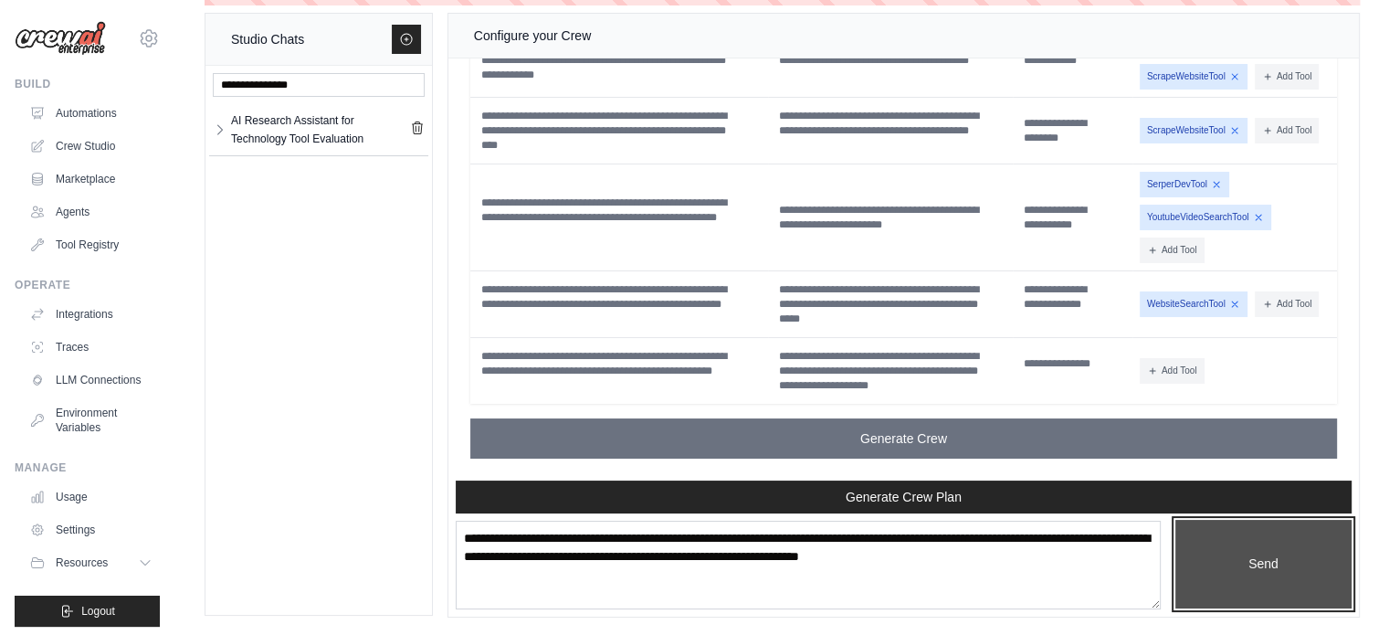
click at [1294, 567] on button "Send" at bounding box center [1263, 564] width 176 height 89
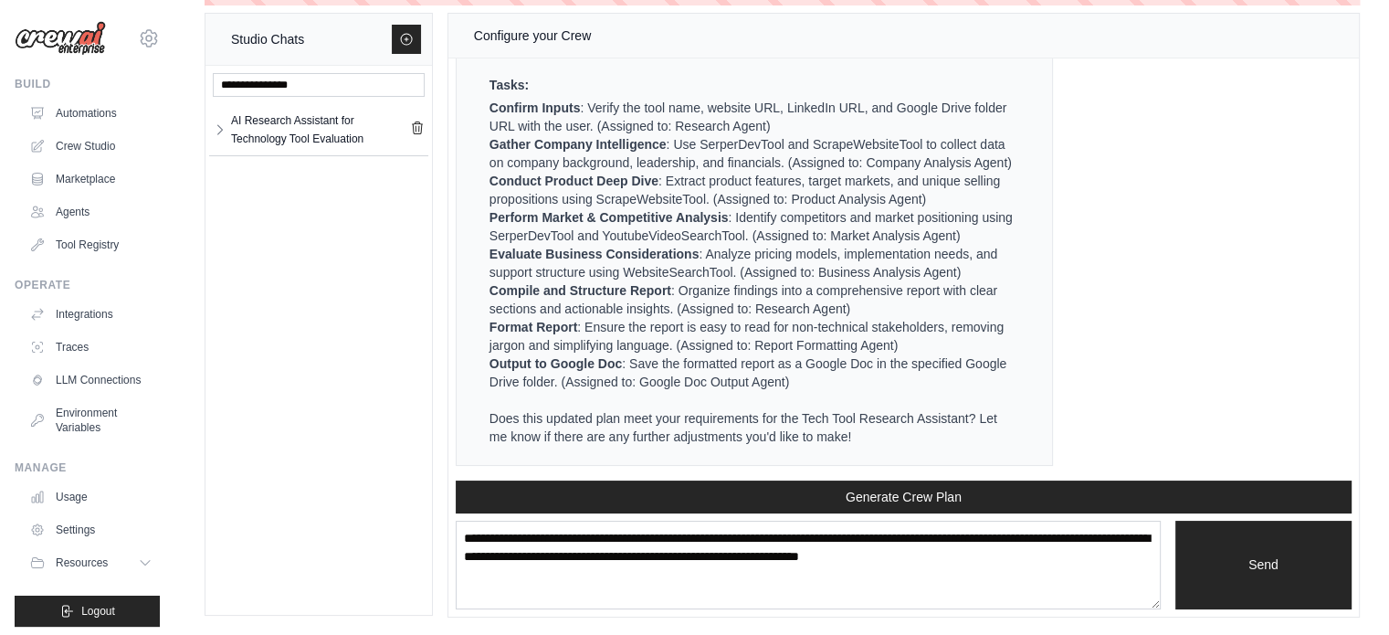
scroll to position [6970, 0]
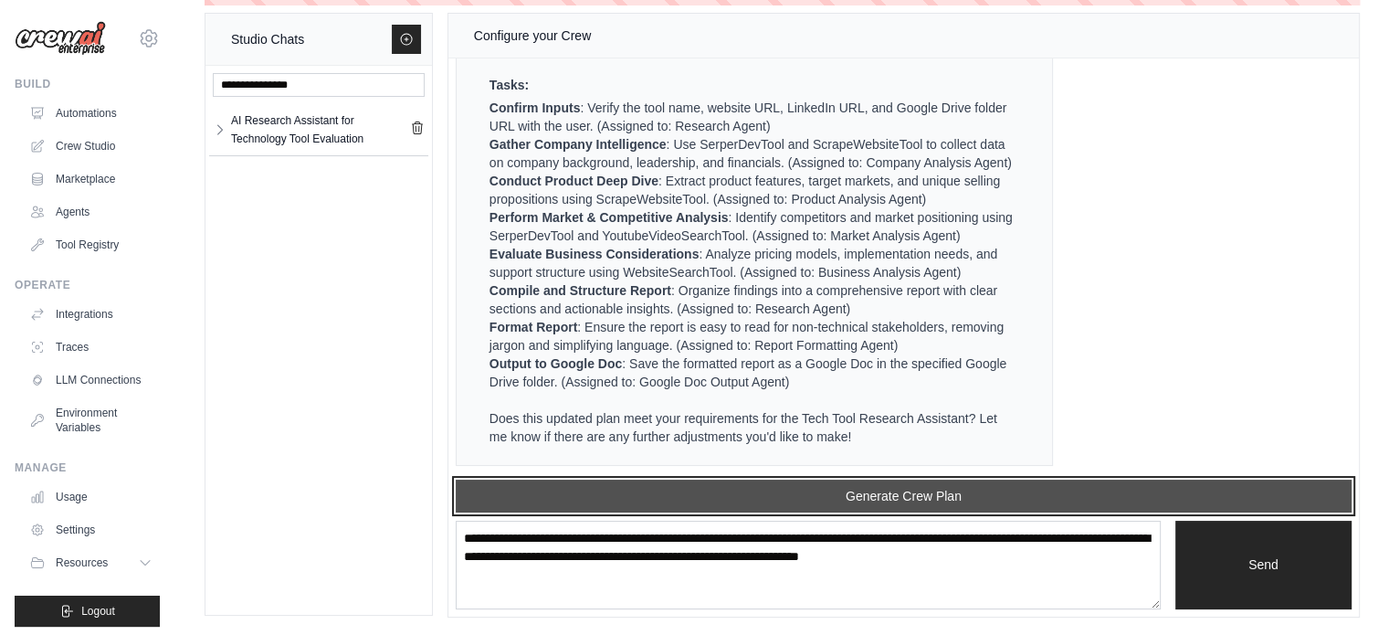
click at [918, 492] on button "Generate Crew Plan" at bounding box center [904, 495] width 896 height 33
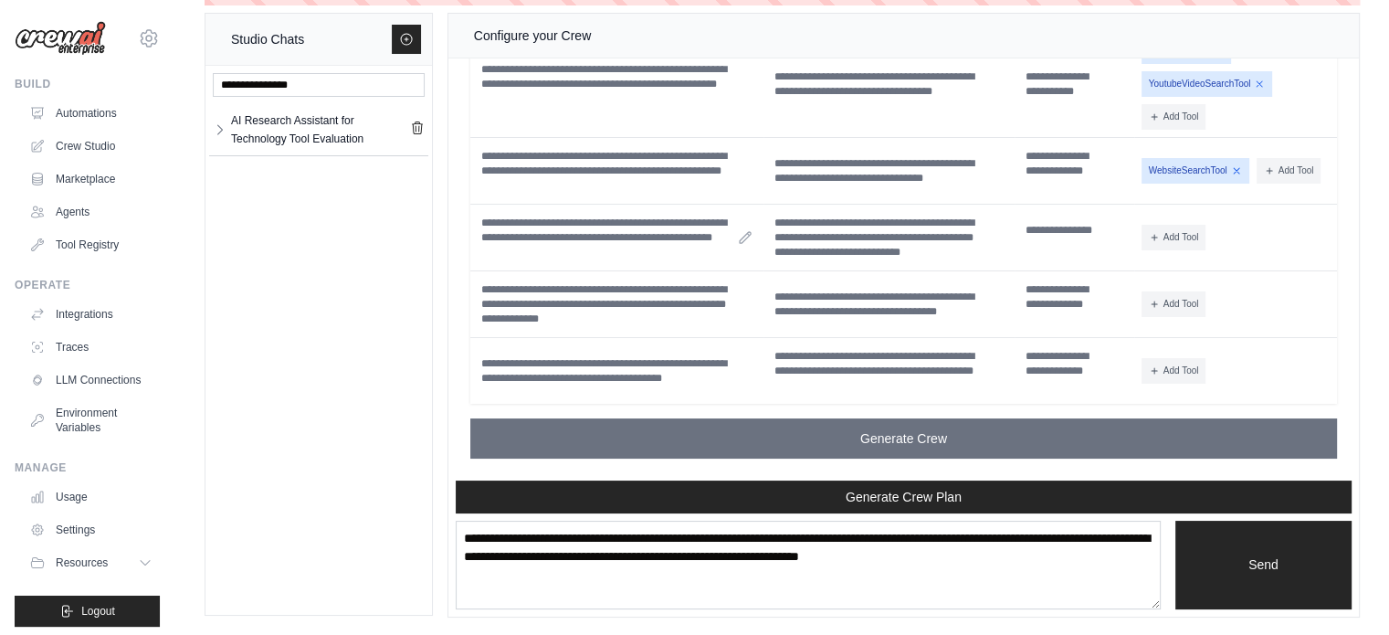
scroll to position [8474, 0]
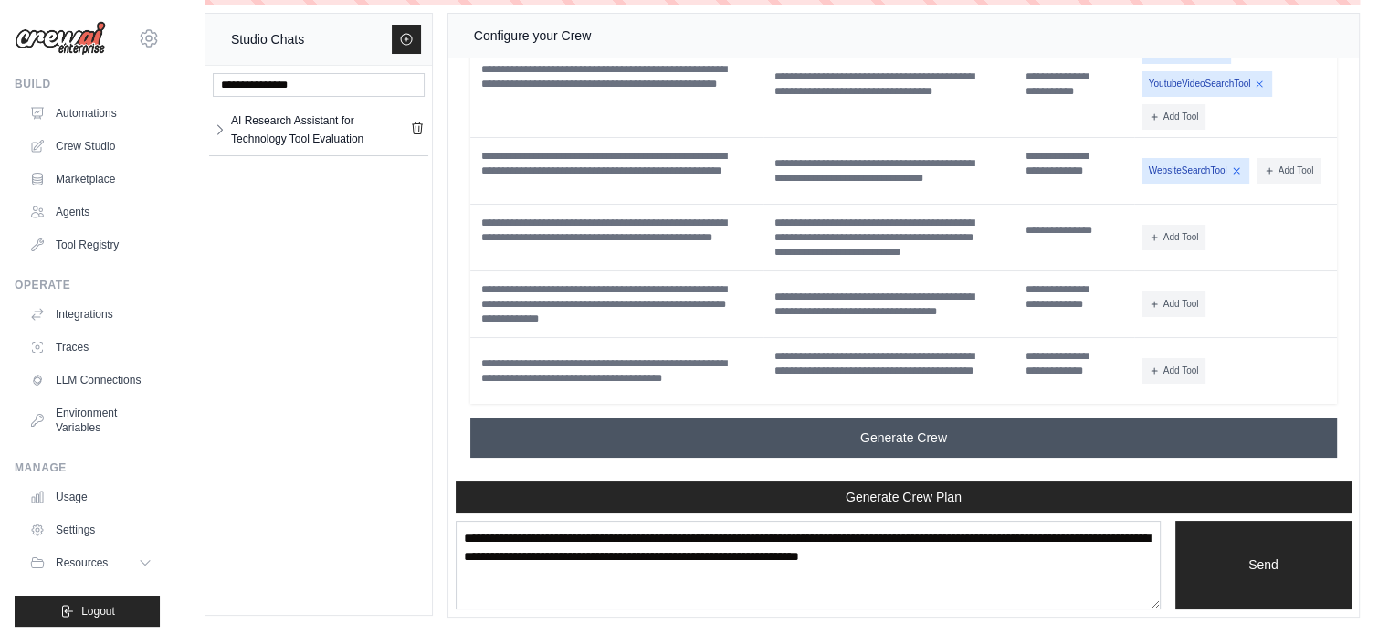
click at [836, 429] on button "Generate Crew" at bounding box center [903, 437] width 867 height 40
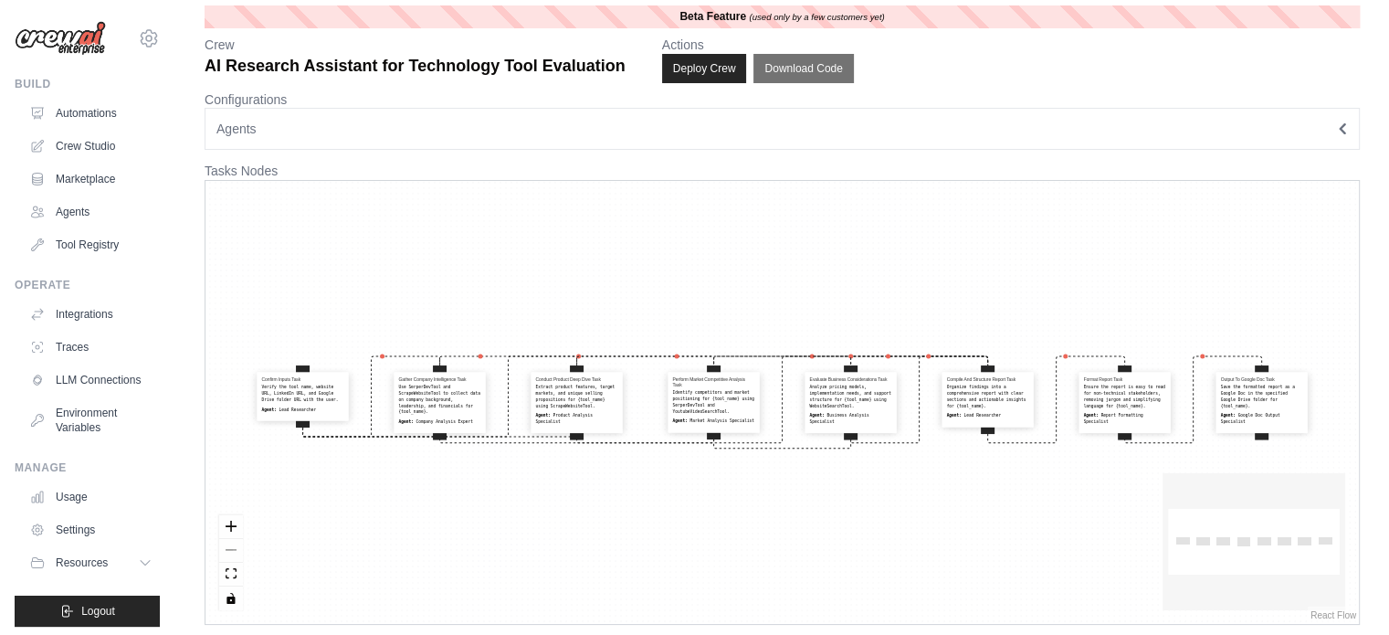
scroll to position [20, 0]
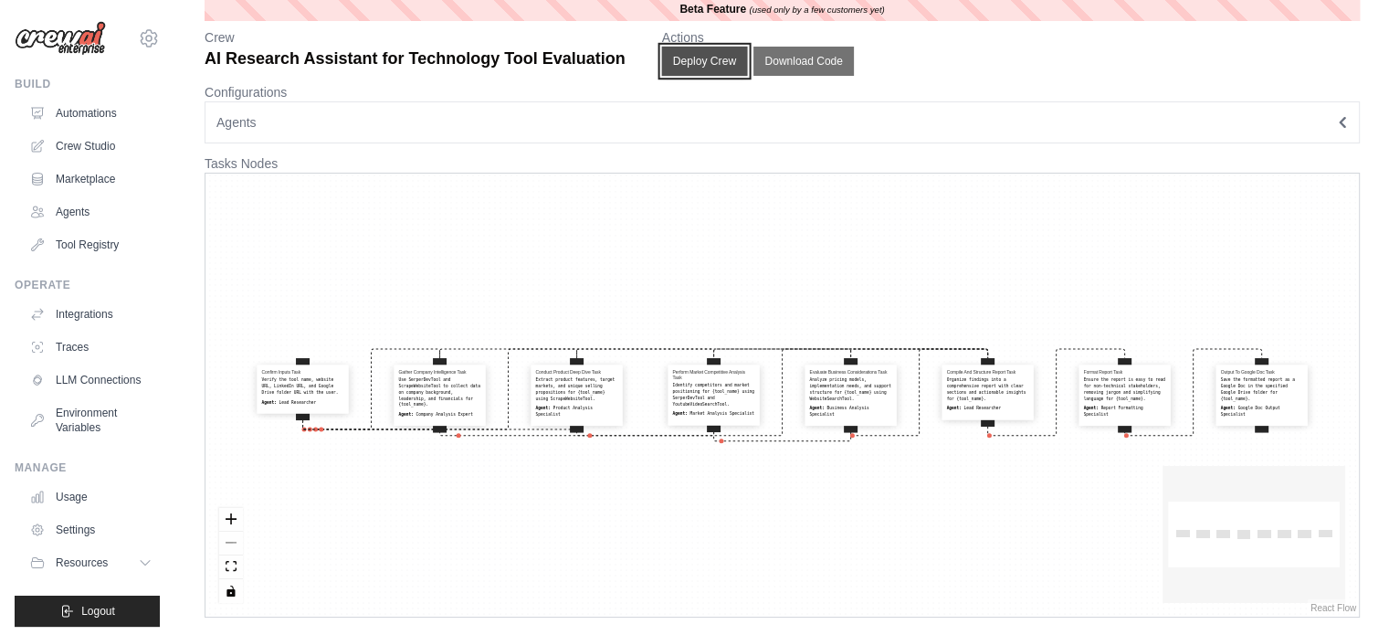
click at [696, 66] on button "Deploy Crew" at bounding box center [704, 61] width 86 height 29
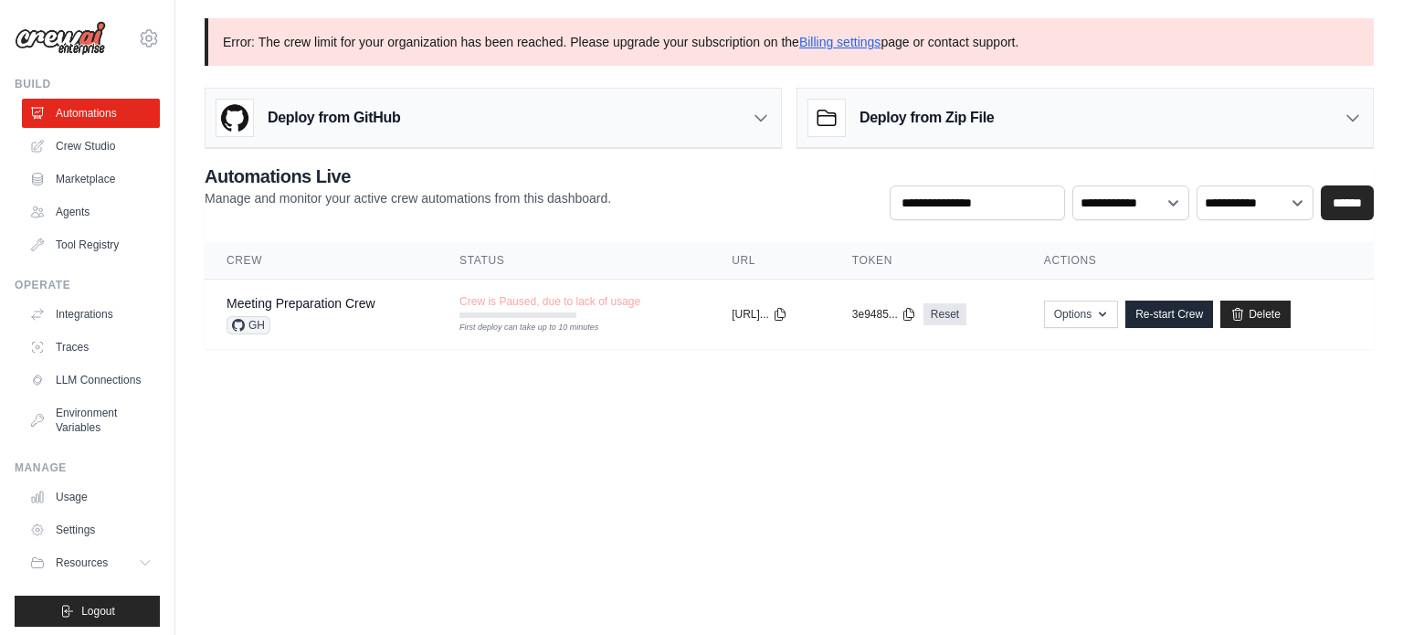
click at [763, 120] on icon at bounding box center [760, 118] width 18 height 18
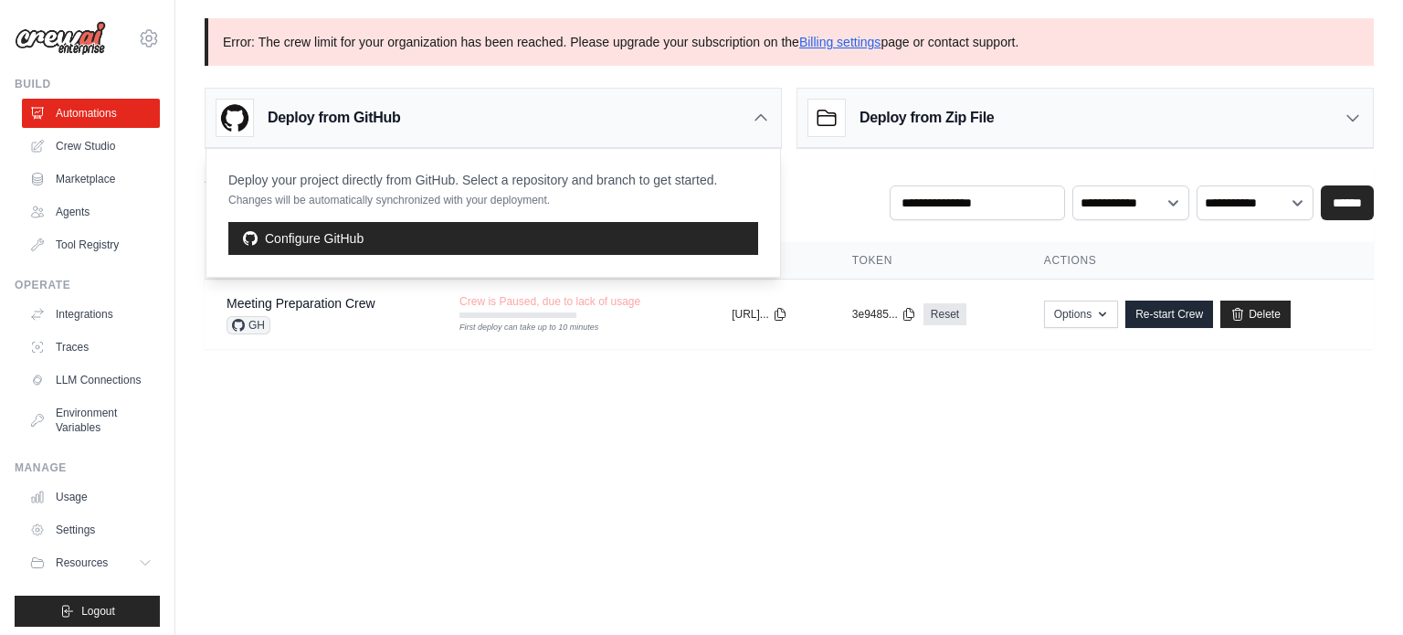
click at [763, 120] on icon at bounding box center [760, 118] width 18 height 18
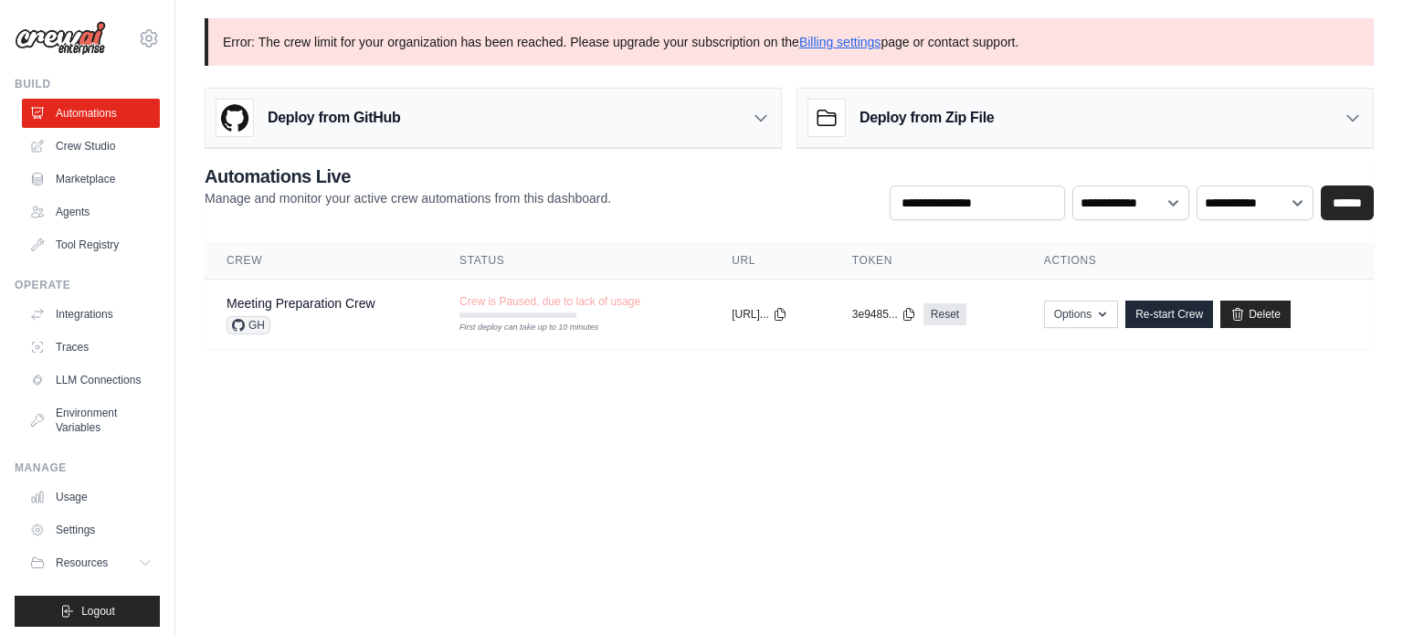
click at [1001, 125] on div "Deploy from Zip File" at bounding box center [1084, 118] width 575 height 59
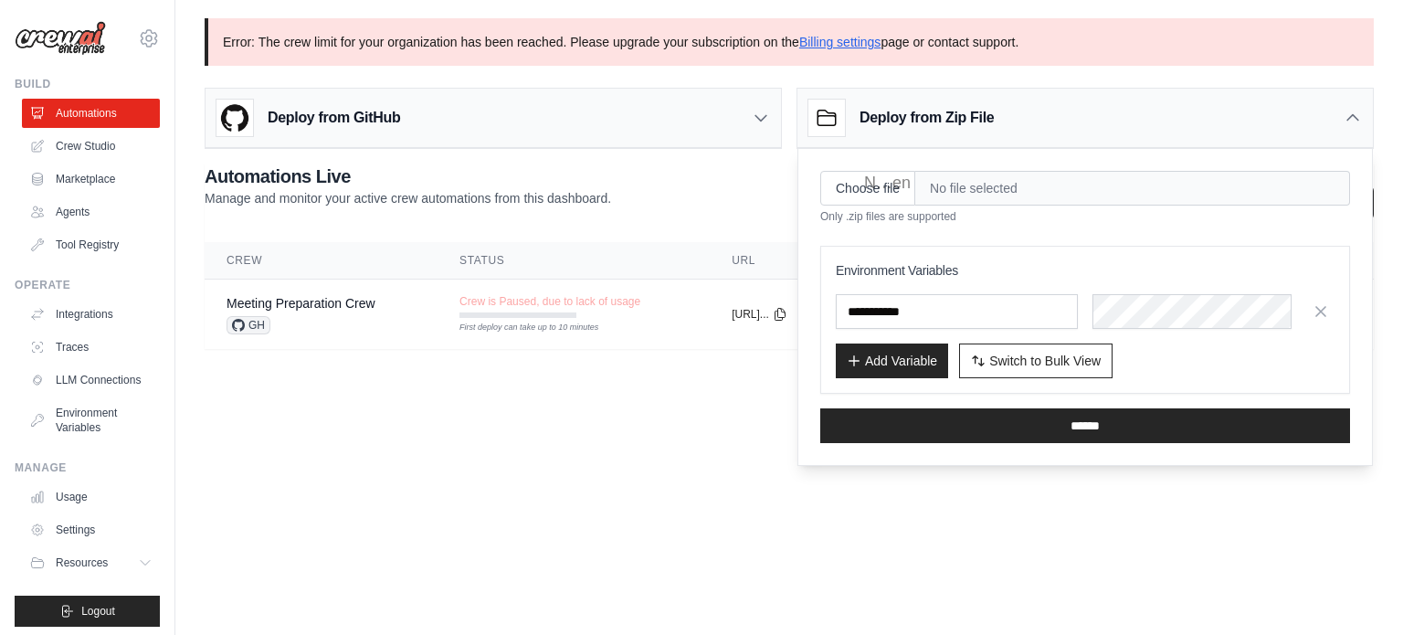
click at [838, 584] on body "robot@finalupgrade.ai Settings Build Automations Crew Studio" at bounding box center [701, 317] width 1403 height 635
click at [1348, 121] on icon at bounding box center [1352, 118] width 18 height 18
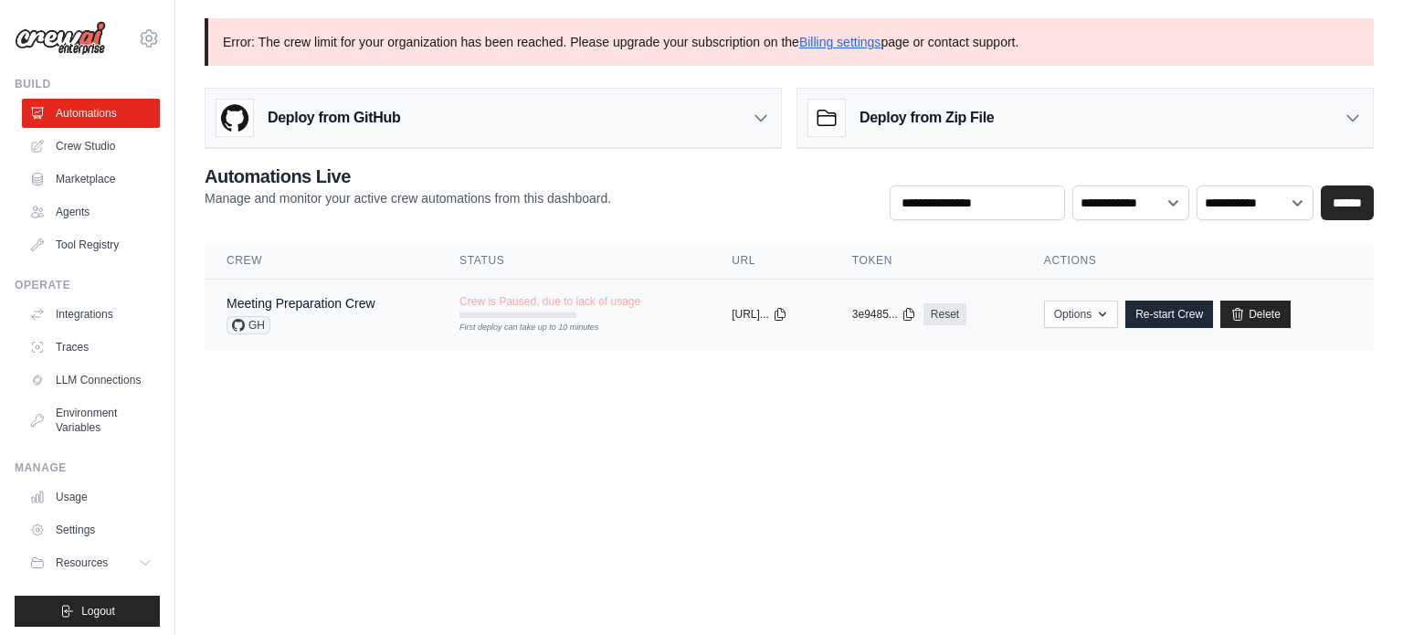
click at [1344, 322] on div "Options Export React JSX Component Export React TSX Component Export MCP Server…" at bounding box center [1198, 313] width 308 height 27
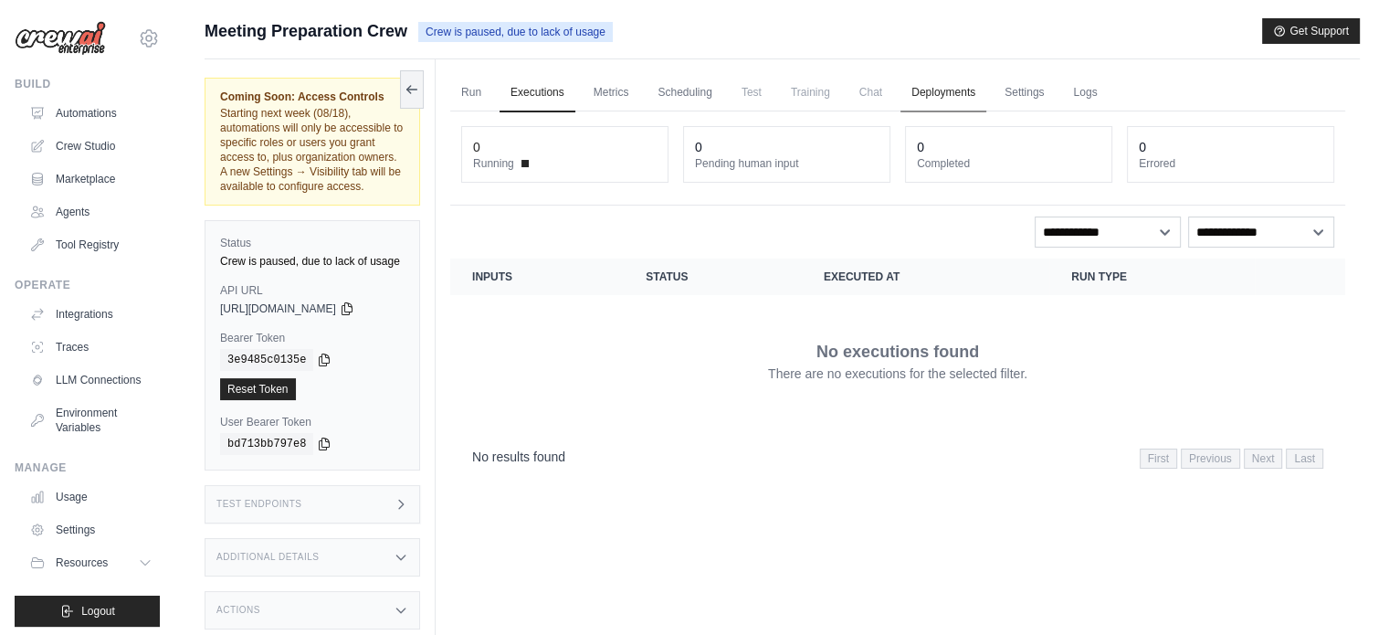
click at [942, 94] on link "Deployments" at bounding box center [943, 93] width 86 height 38
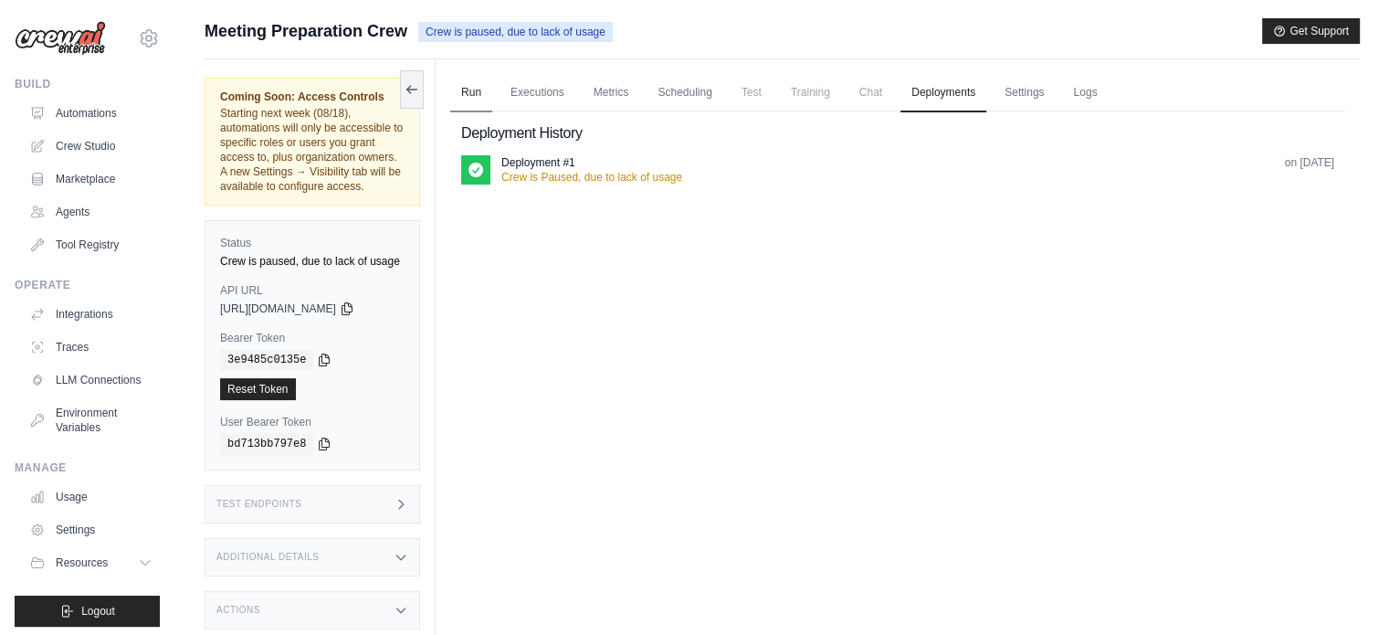
click at [470, 103] on link "Run" at bounding box center [471, 93] width 42 height 38
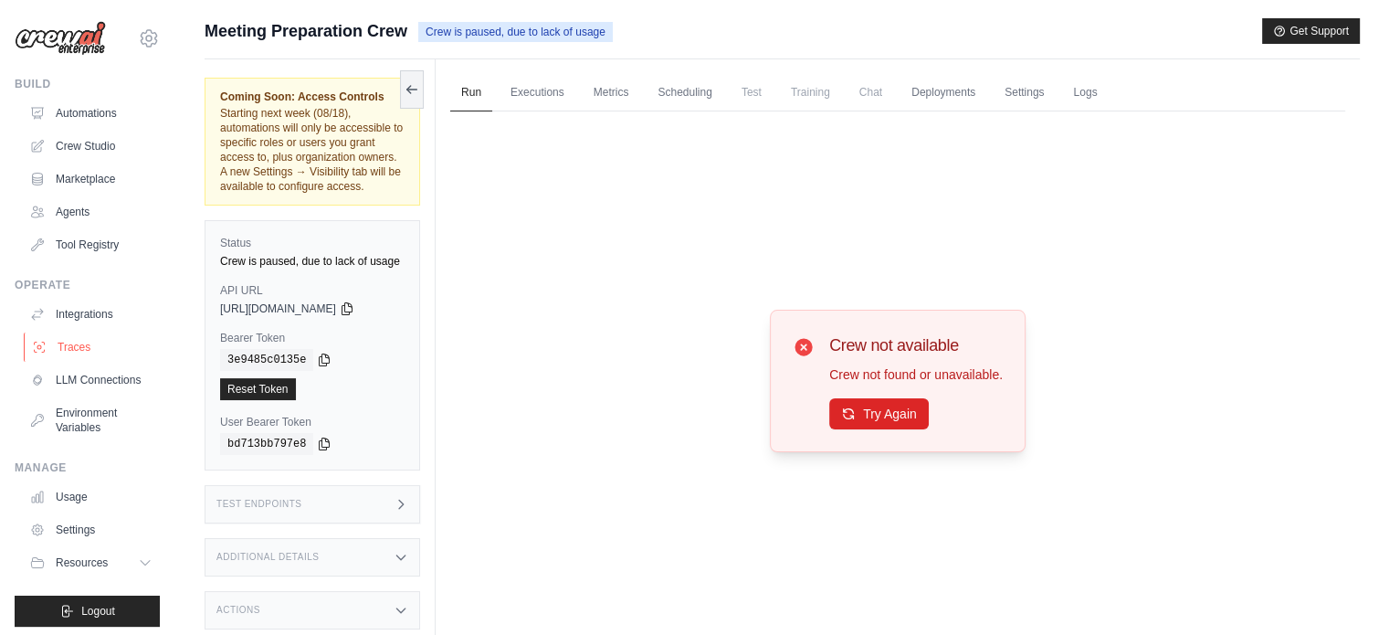
scroll to position [20, 0]
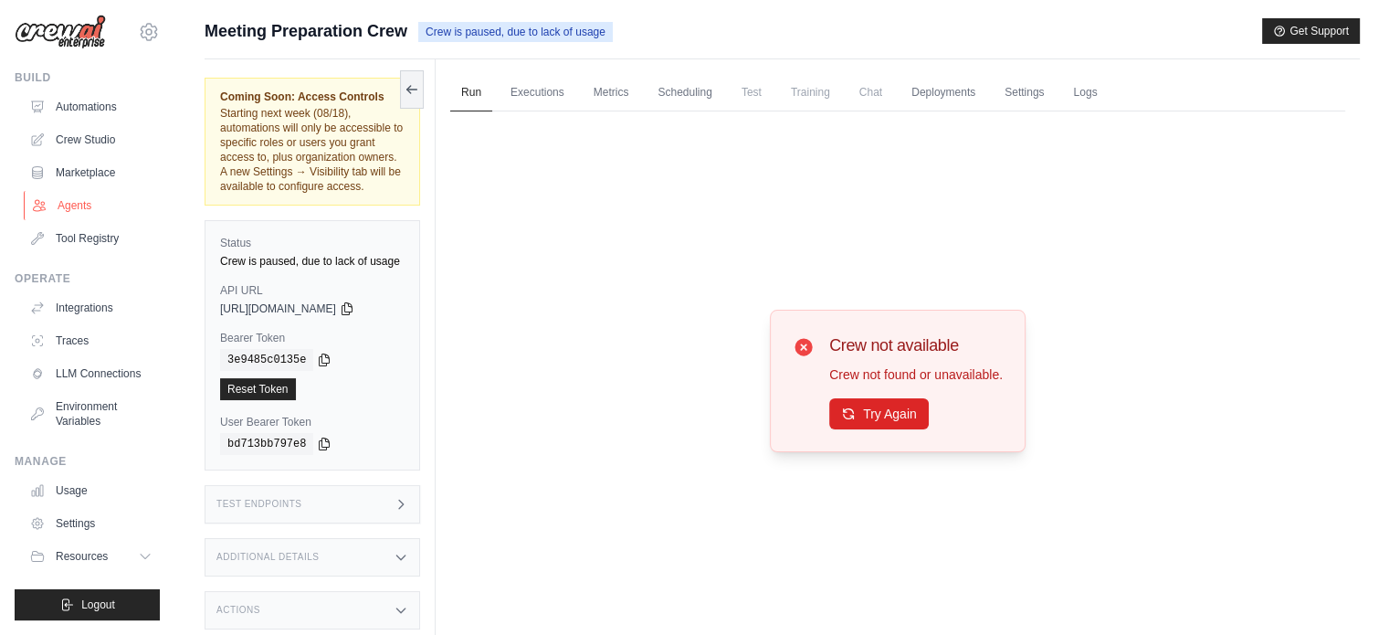
click at [90, 191] on link "Agents" at bounding box center [93, 205] width 138 height 29
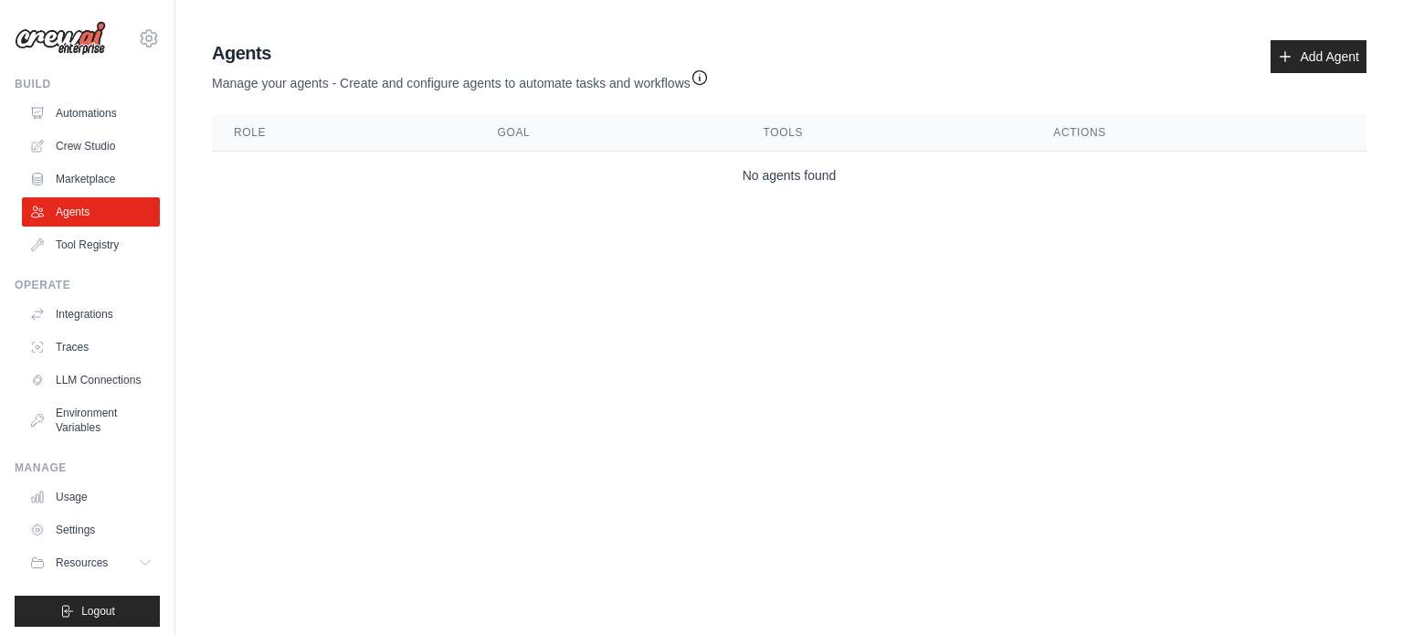
click at [699, 81] on icon "button" at bounding box center [699, 77] width 18 height 18
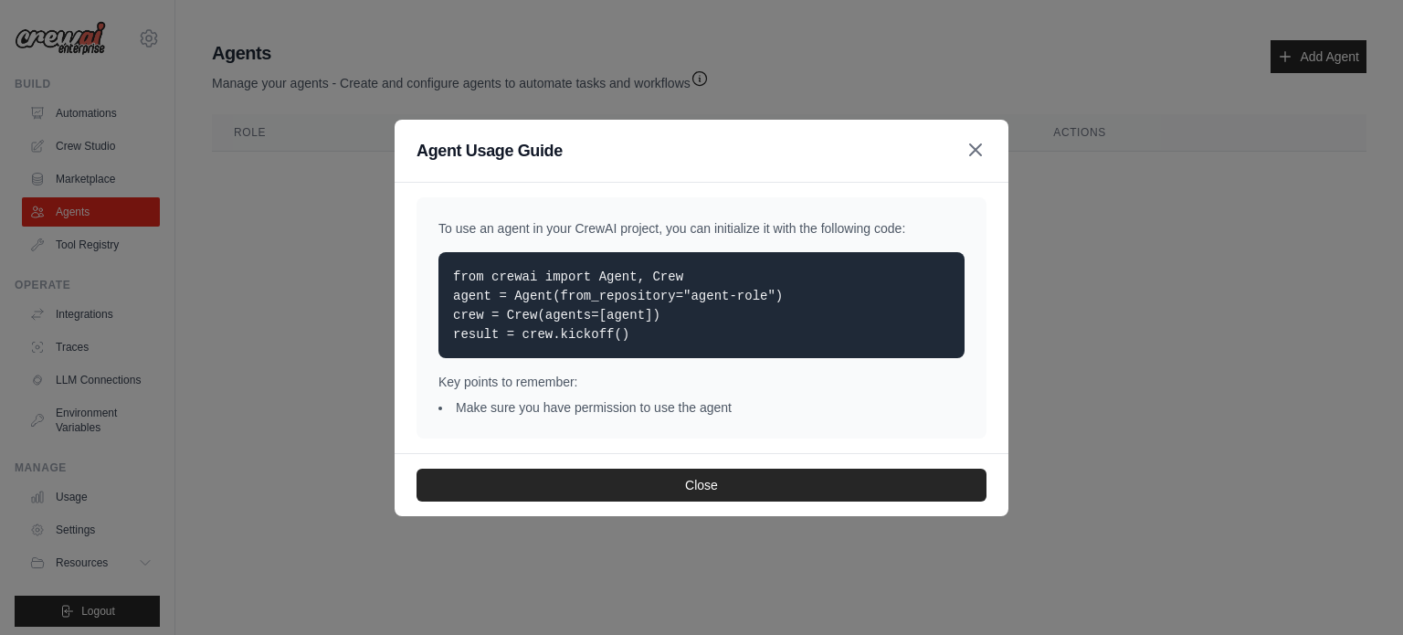
click at [983, 149] on icon "button" at bounding box center [975, 150] width 22 height 22
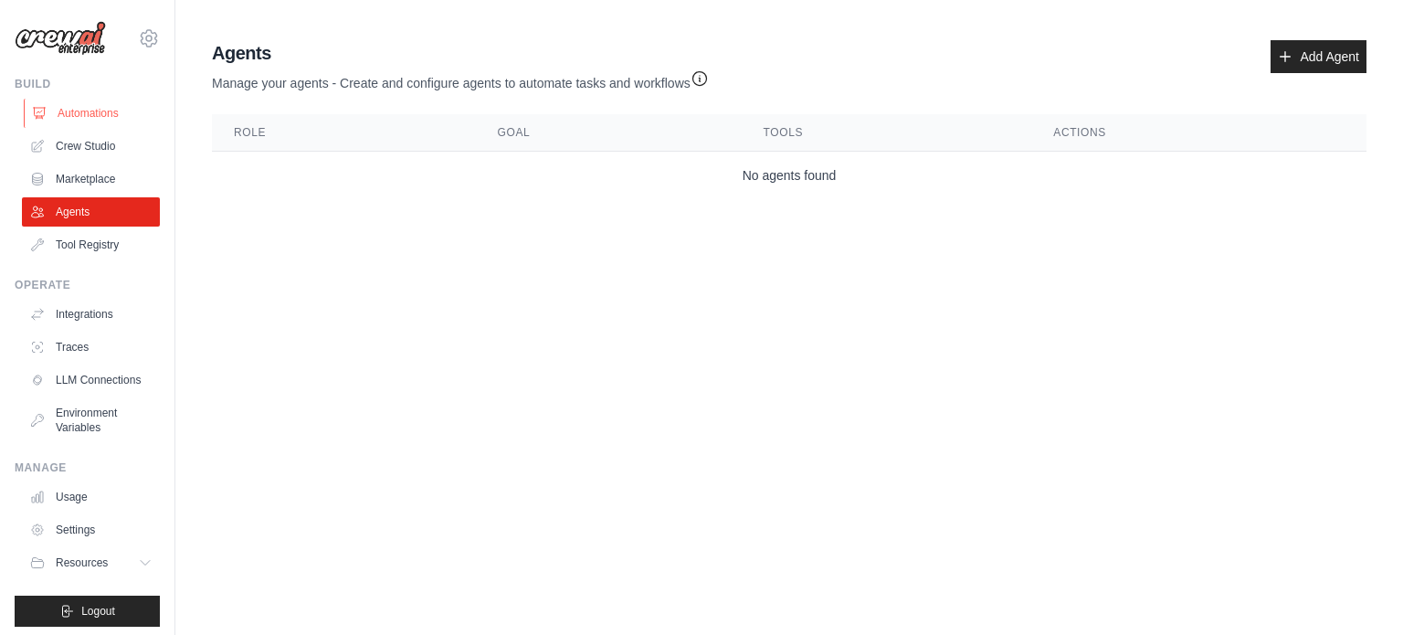
click at [69, 119] on link "Automations" at bounding box center [93, 113] width 138 height 29
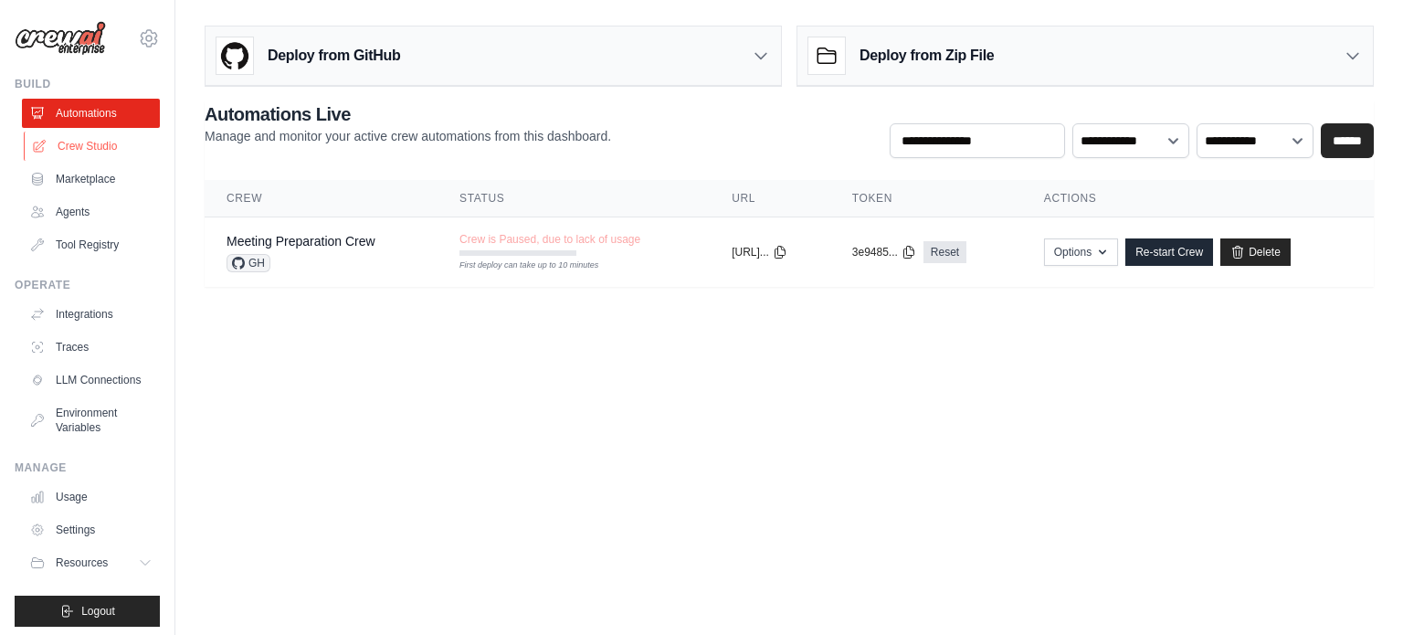
click at [91, 142] on link "Crew Studio" at bounding box center [93, 145] width 138 height 29
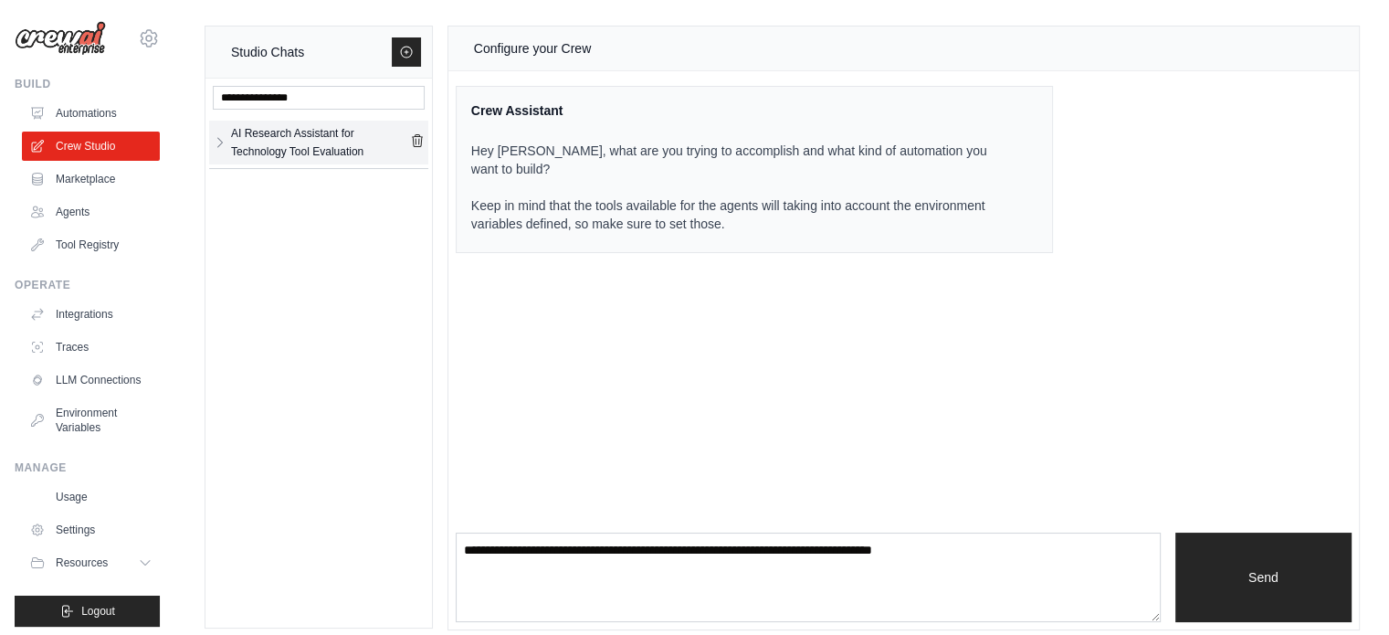
click at [299, 147] on div "AI Research Assistant for Technology Tool Evaluation" at bounding box center [320, 142] width 179 height 37
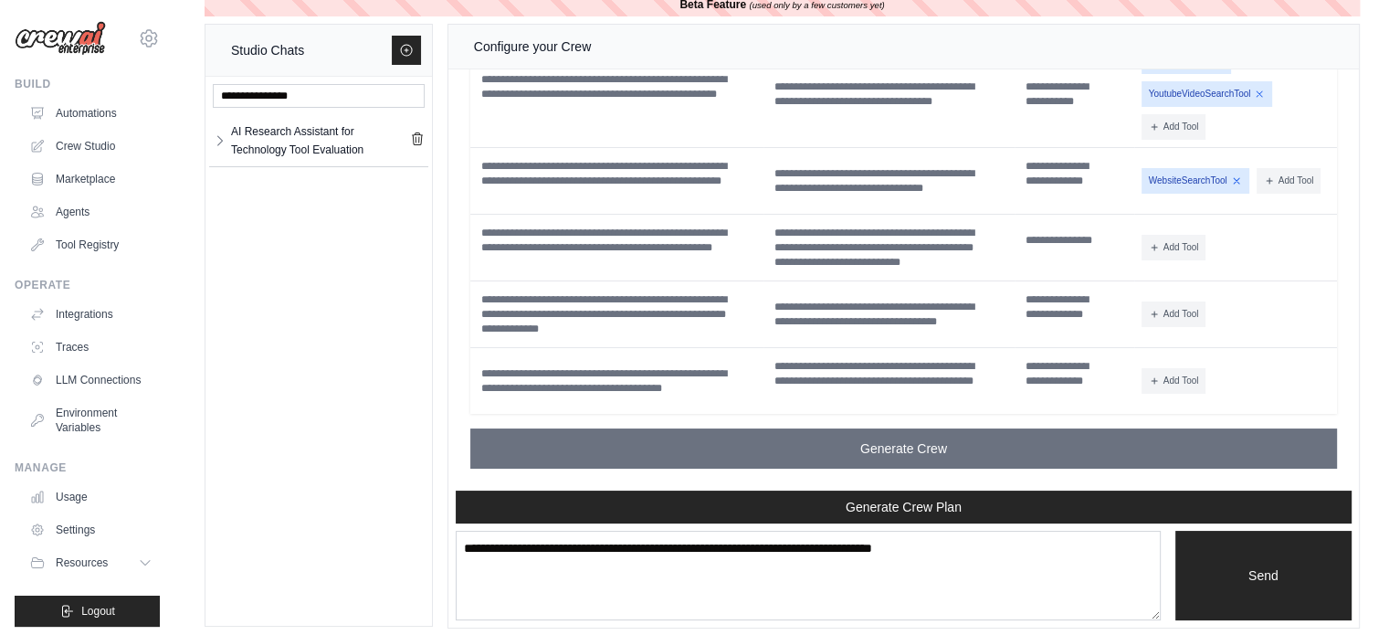
scroll to position [36, 0]
